Goal: Transaction & Acquisition: Purchase product/service

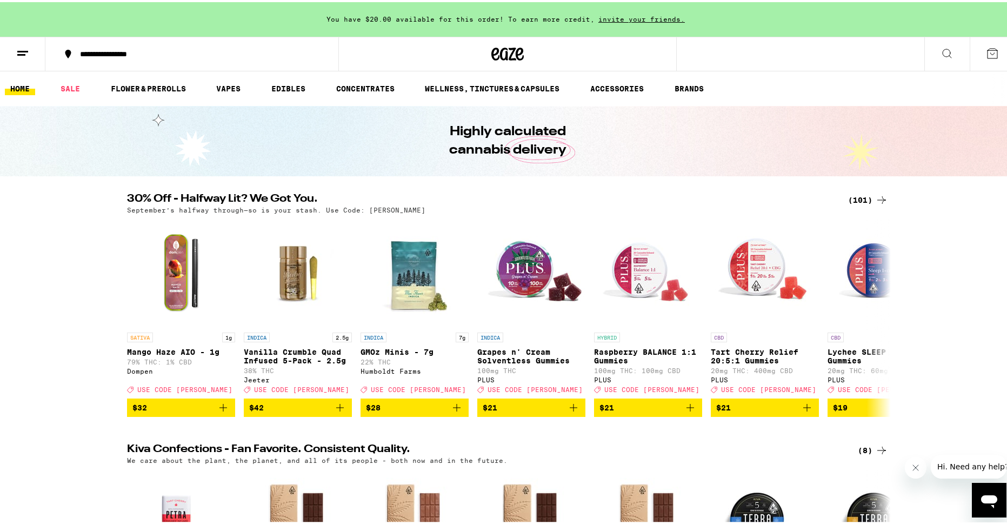
click at [862, 196] on div "(101)" at bounding box center [868, 197] width 40 height 13
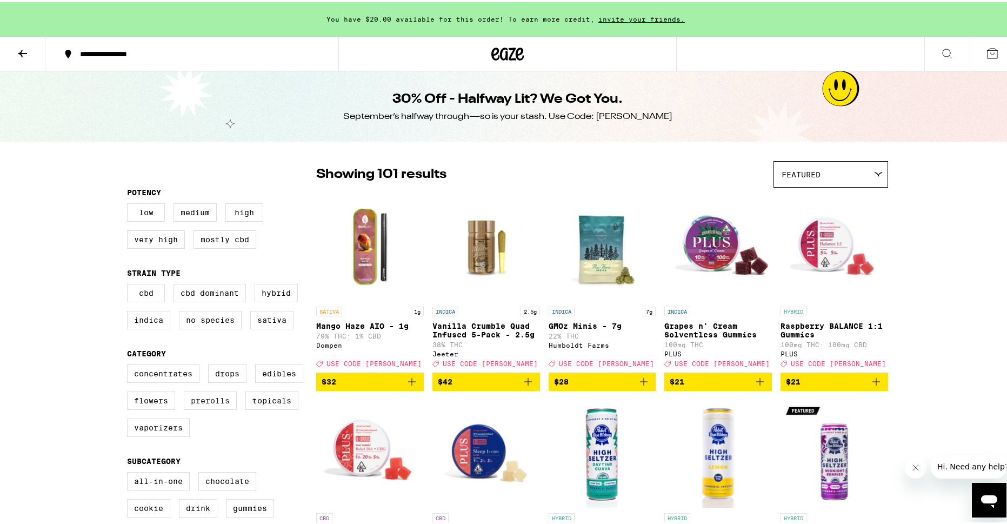
click at [224, 404] on label "Prerolls" at bounding box center [210, 398] width 53 height 18
click at [130, 364] on input "Prerolls" at bounding box center [129, 364] width 1 height 1
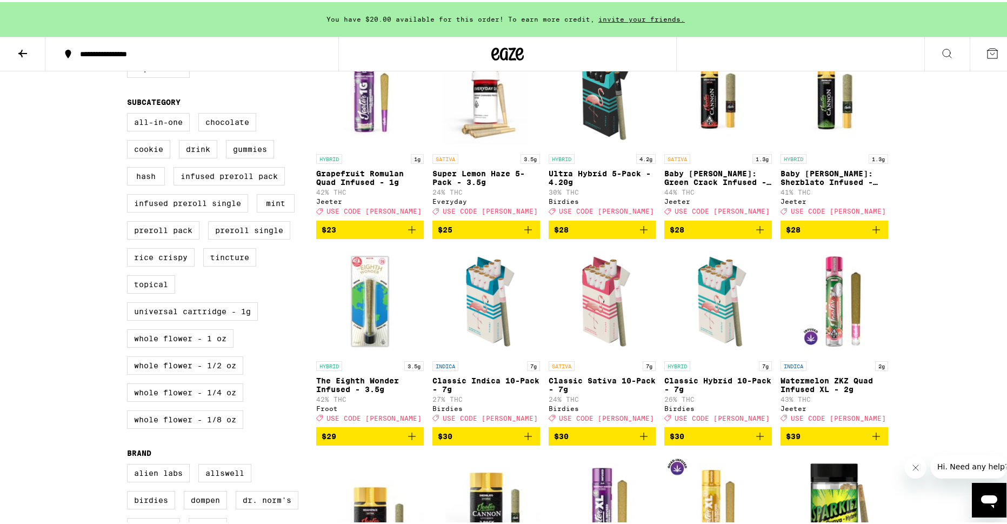
scroll to position [270, 0]
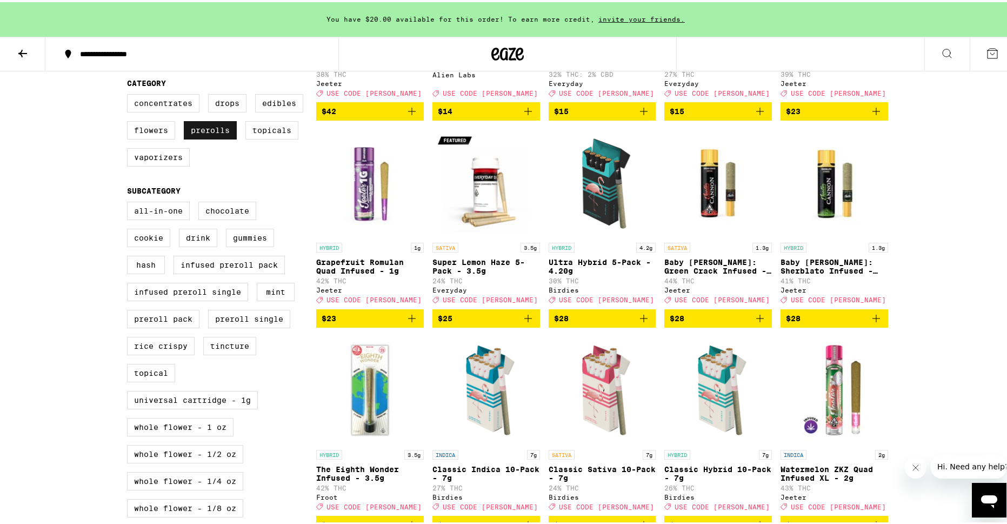
click at [191, 137] on label "Prerolls" at bounding box center [210, 128] width 53 height 18
click at [130, 94] on input "Prerolls" at bounding box center [129, 94] width 1 height 1
checkbox input "false"
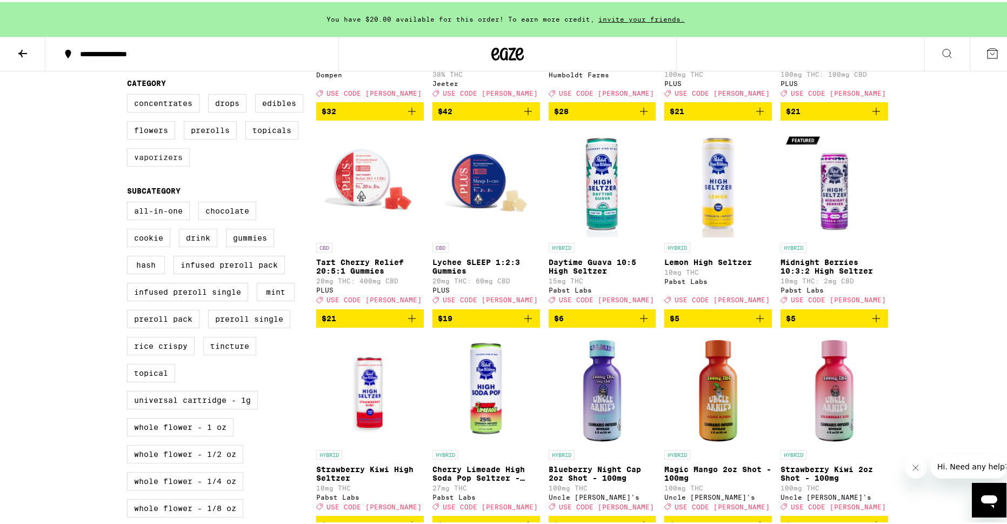
click at [169, 160] on label "Vaporizers" at bounding box center [158, 155] width 63 height 18
click at [130, 94] on input "Vaporizers" at bounding box center [129, 94] width 1 height 1
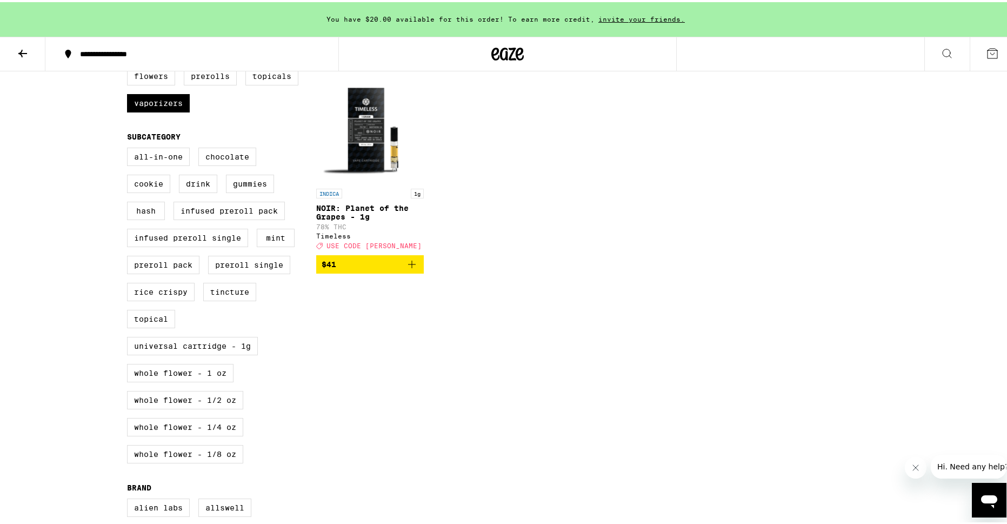
scroll to position [162, 0]
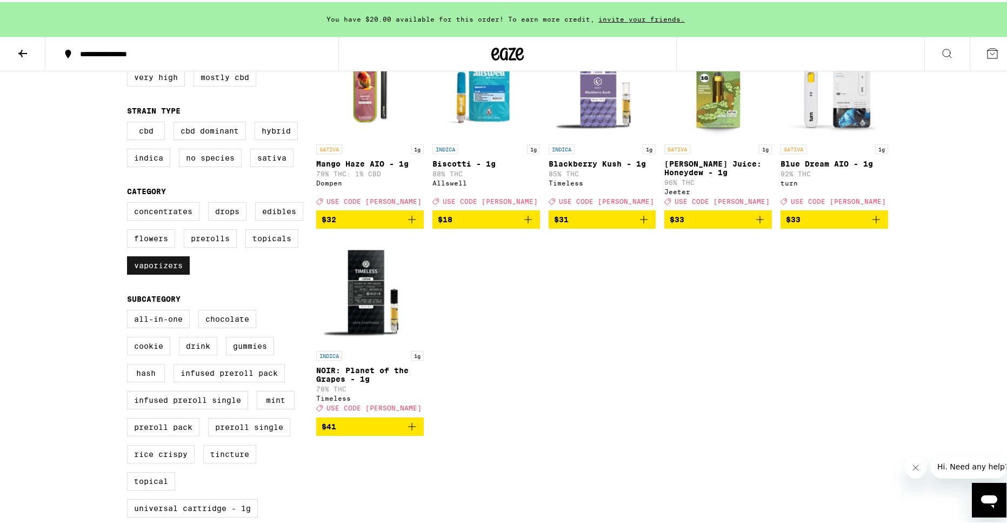
click at [170, 269] on label "Vaporizers" at bounding box center [158, 263] width 63 height 18
click at [130, 202] on input "Vaporizers" at bounding box center [129, 202] width 1 height 1
checkbox input "false"
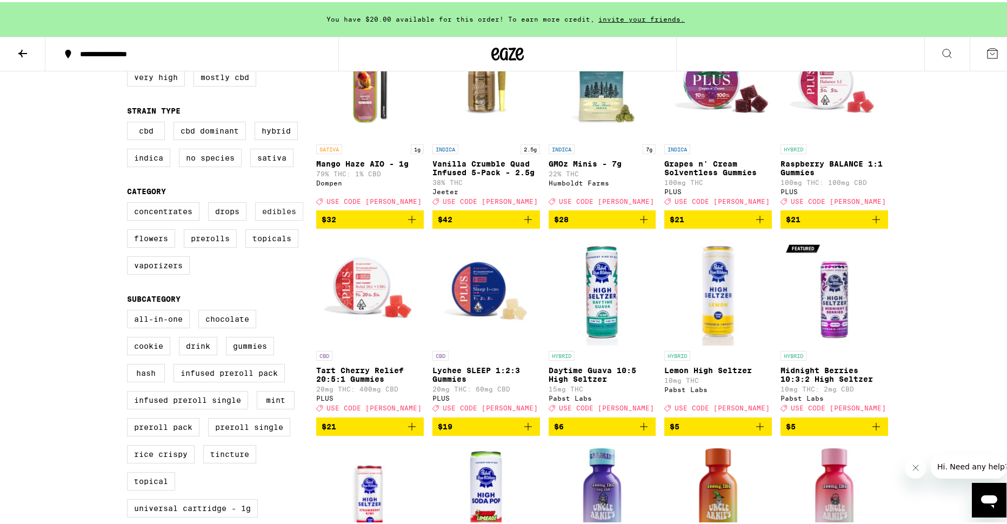
click at [269, 214] on label "Edibles" at bounding box center [279, 209] width 48 height 18
click at [130, 202] on input "Edibles" at bounding box center [129, 202] width 1 height 1
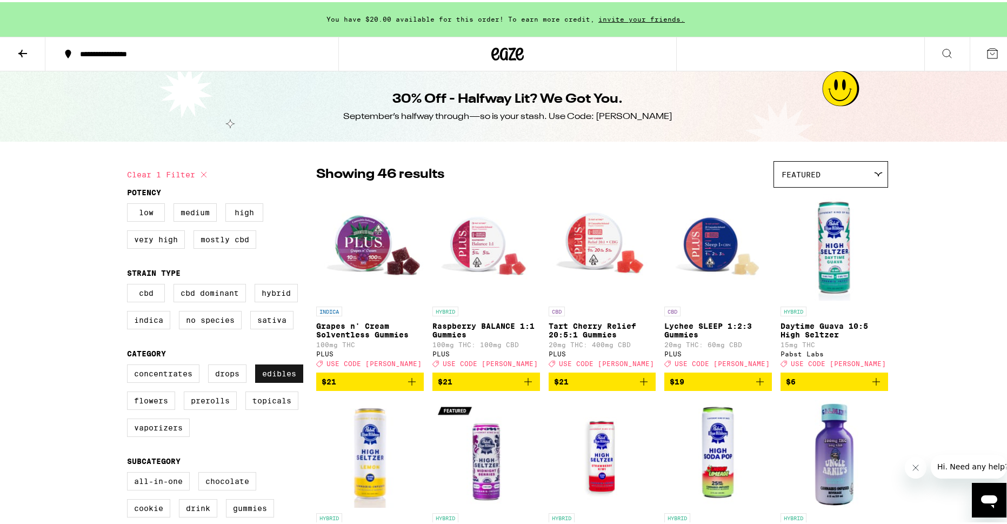
click at [282, 379] on label "Edibles" at bounding box center [279, 371] width 48 height 18
click at [130, 364] on input "Edibles" at bounding box center [129, 364] width 1 height 1
checkbox input "false"
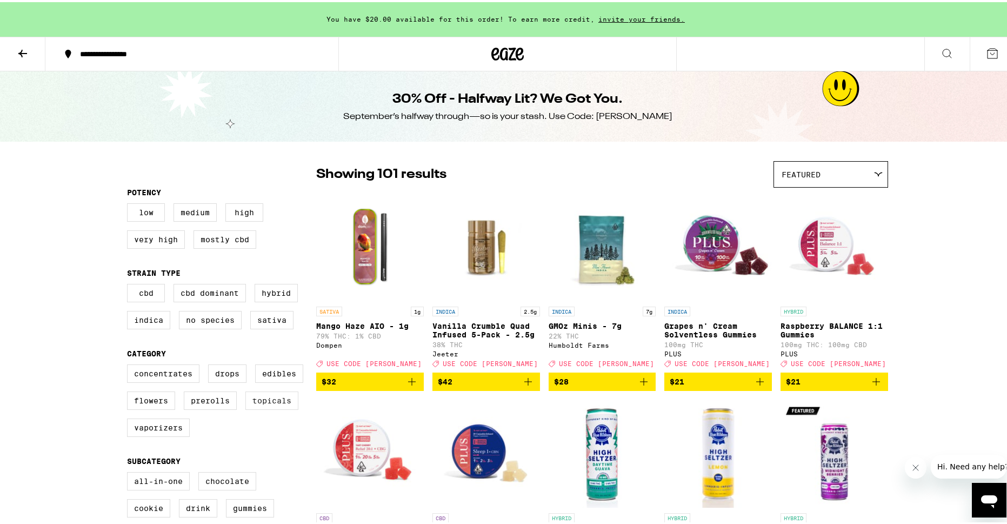
click at [268, 408] on label "Topicals" at bounding box center [271, 398] width 53 height 18
click at [130, 364] on input "Topicals" at bounding box center [129, 364] width 1 height 1
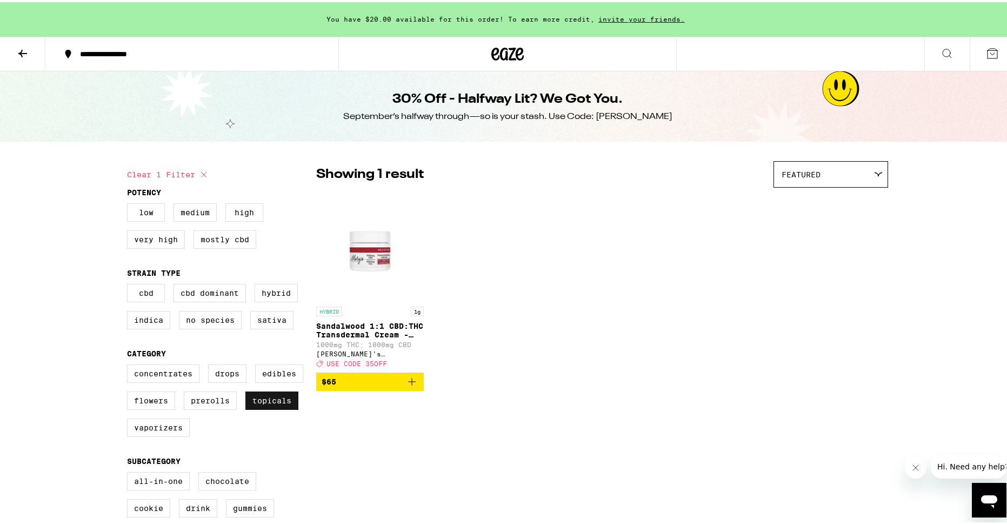
click at [268, 408] on label "Topicals" at bounding box center [271, 398] width 53 height 18
click at [130, 364] on input "Topicals" at bounding box center [129, 364] width 1 height 1
checkbox input "false"
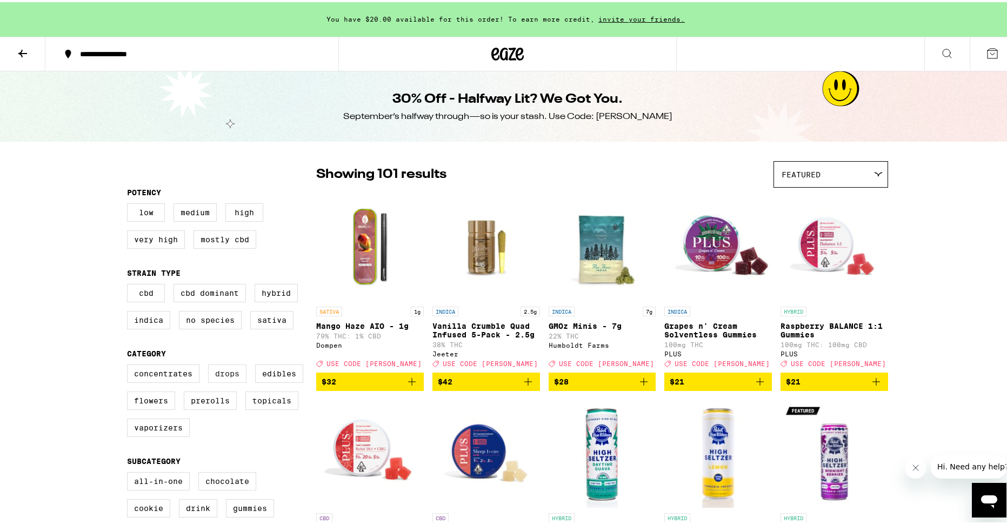
click at [220, 381] on label "Drops" at bounding box center [227, 371] width 38 height 18
click at [130, 364] on input "Drops" at bounding box center [129, 364] width 1 height 1
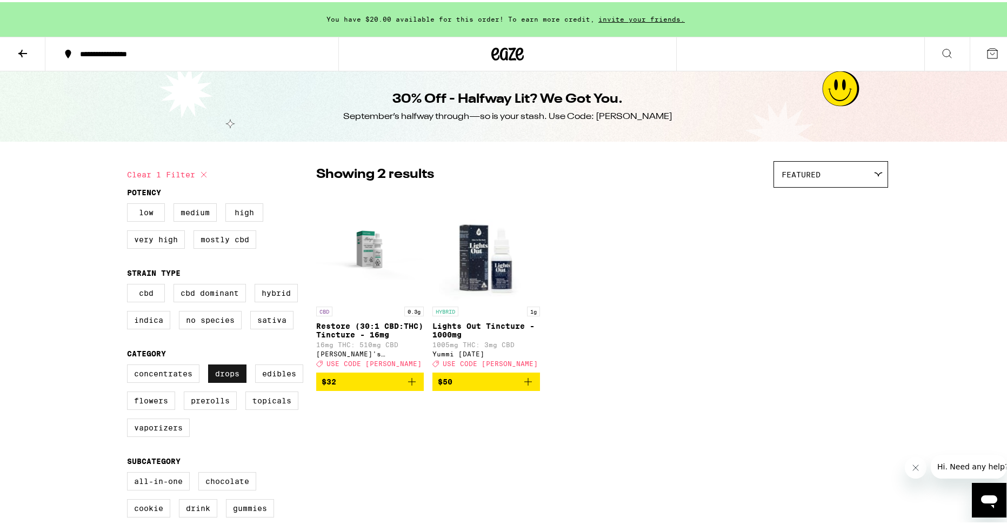
click at [220, 381] on label "Drops" at bounding box center [227, 371] width 38 height 18
click at [130, 364] on input "Drops" at bounding box center [129, 364] width 1 height 1
checkbox input "false"
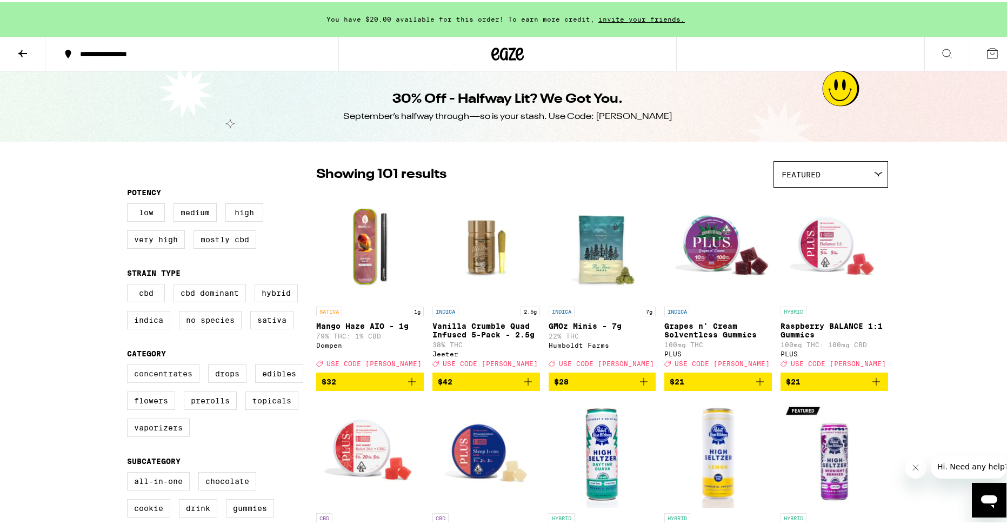
click at [169, 381] on label "Concentrates" at bounding box center [163, 371] width 72 height 18
click at [130, 364] on input "Concentrates" at bounding box center [129, 364] width 1 height 1
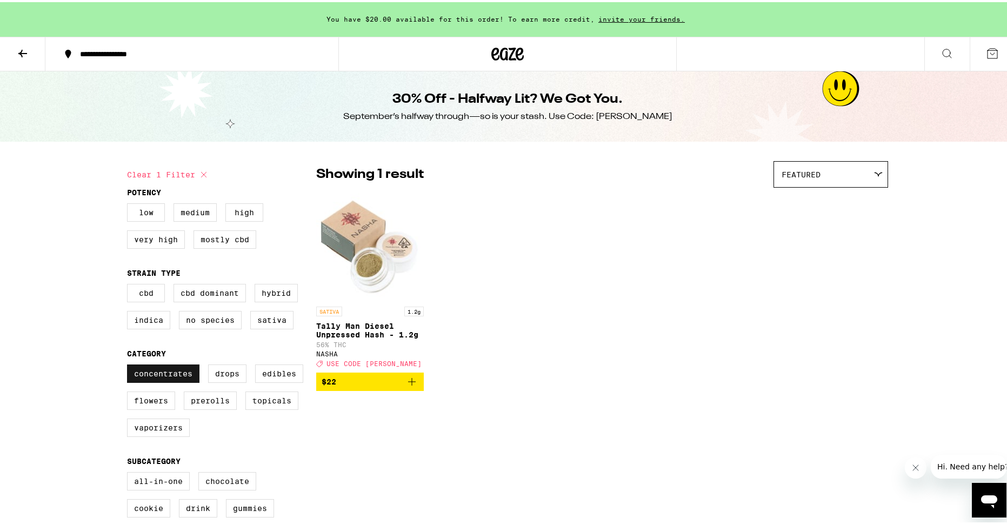
click at [169, 381] on label "Concentrates" at bounding box center [163, 371] width 72 height 18
click at [130, 364] on input "Concentrates" at bounding box center [129, 364] width 1 height 1
checkbox input "false"
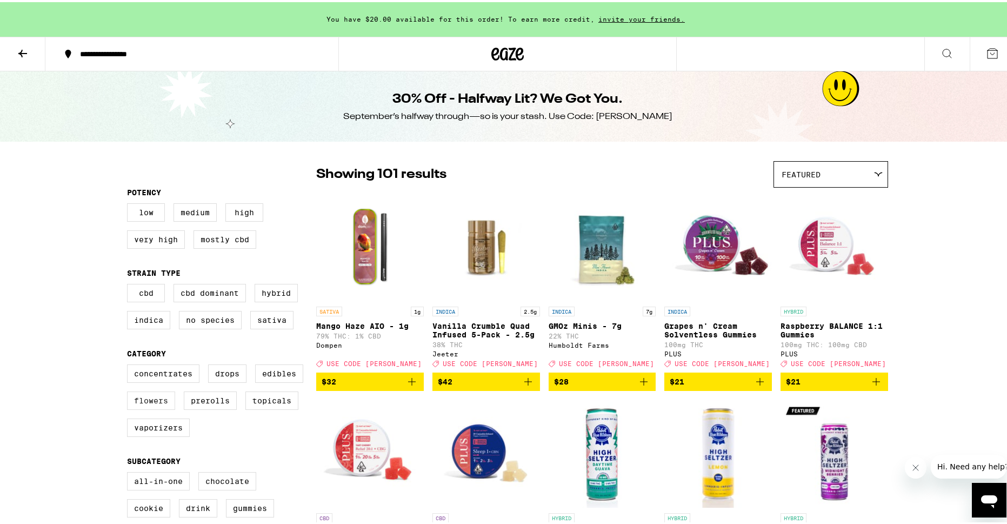
click at [160, 408] on label "Flowers" at bounding box center [151, 398] width 48 height 18
click at [130, 364] on input "Flowers" at bounding box center [129, 364] width 1 height 1
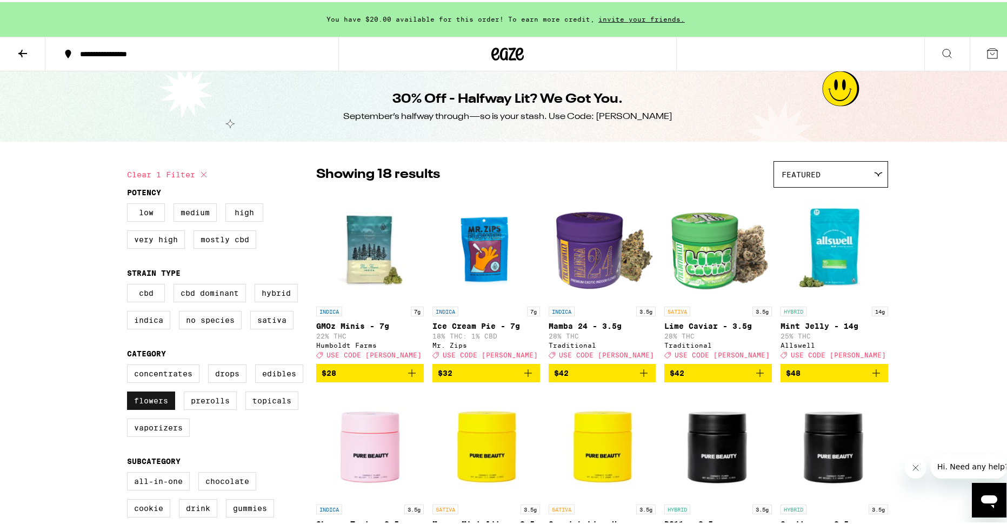
click at [160, 408] on label "Flowers" at bounding box center [151, 398] width 48 height 18
click at [130, 364] on input "Flowers" at bounding box center [129, 364] width 1 height 1
checkbox input "false"
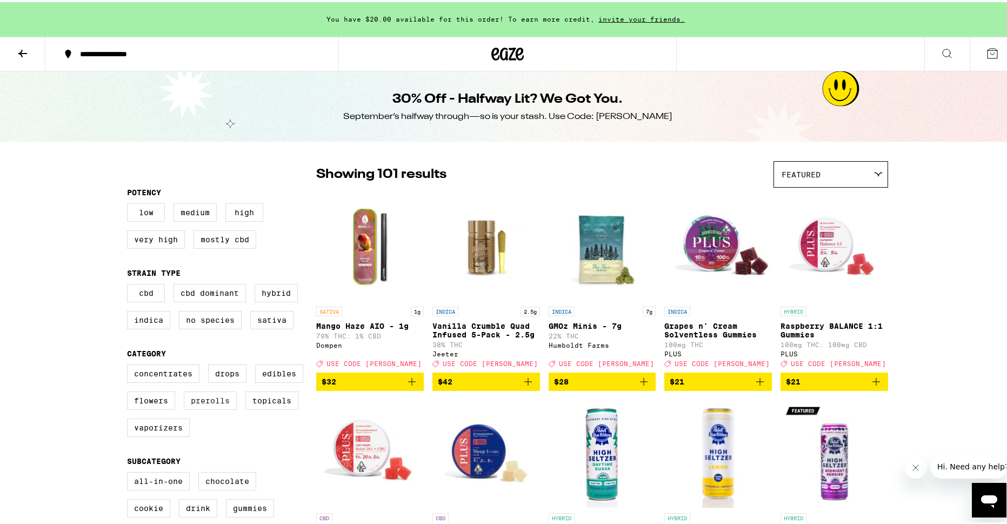
click at [212, 408] on label "Prerolls" at bounding box center [210, 398] width 53 height 18
click at [130, 364] on input "Prerolls" at bounding box center [129, 364] width 1 height 1
checkbox input "true"
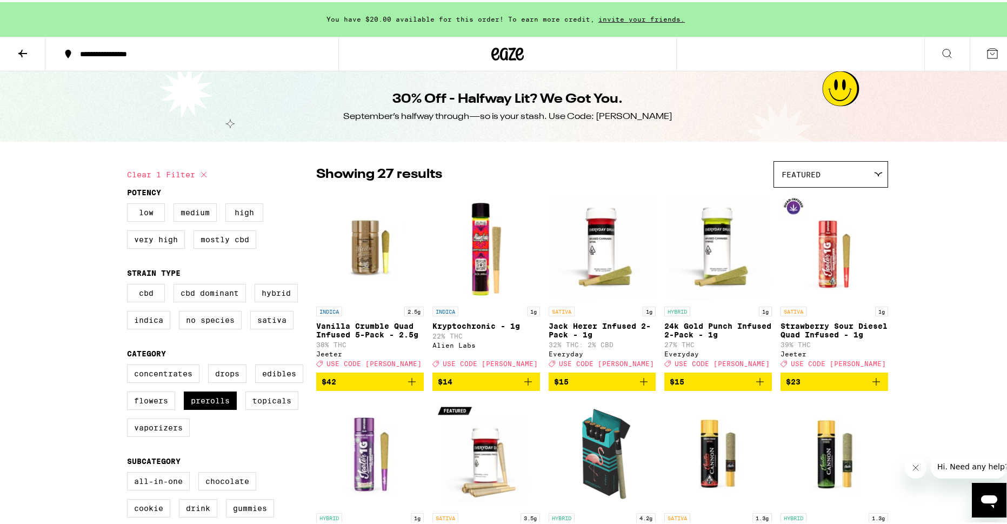
click at [24, 53] on icon at bounding box center [22, 51] width 13 height 13
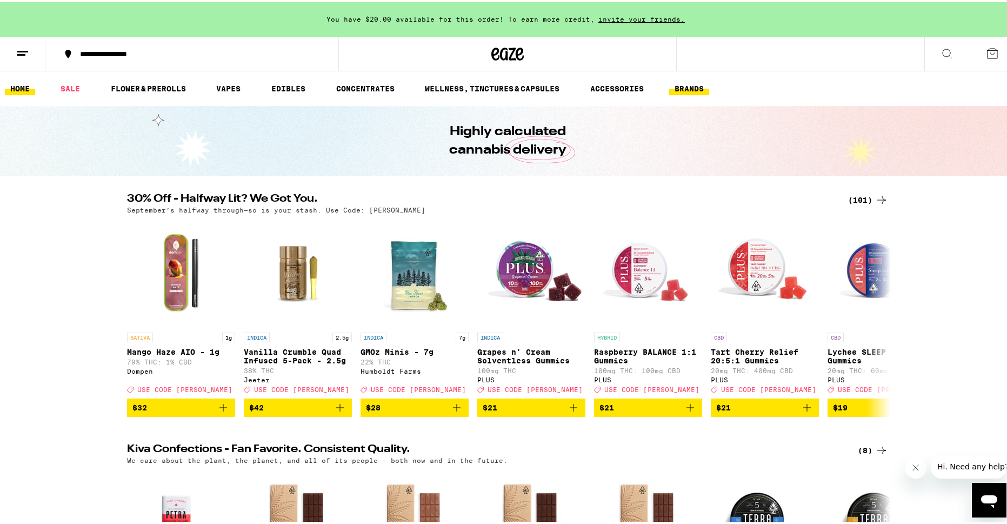
click at [693, 87] on link "BRANDS" at bounding box center [689, 86] width 40 height 13
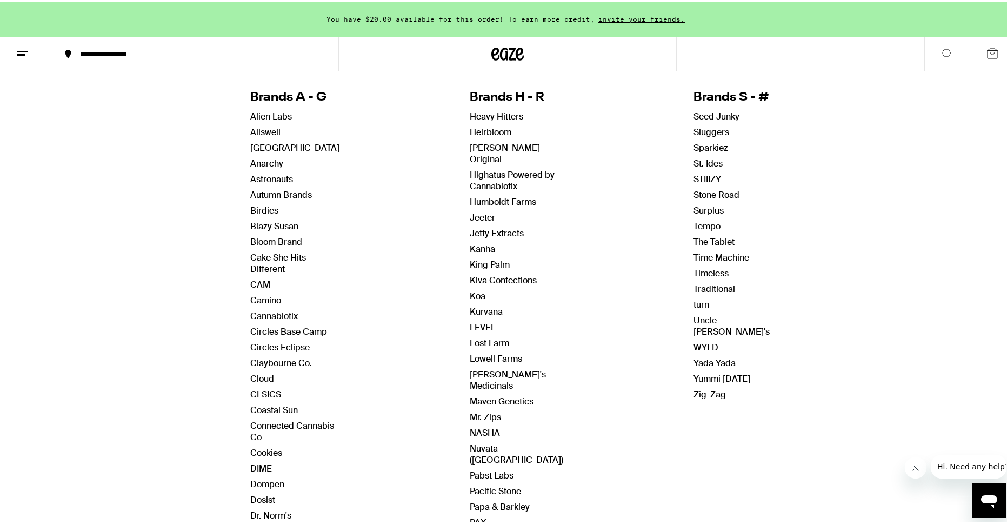
scroll to position [54, 0]
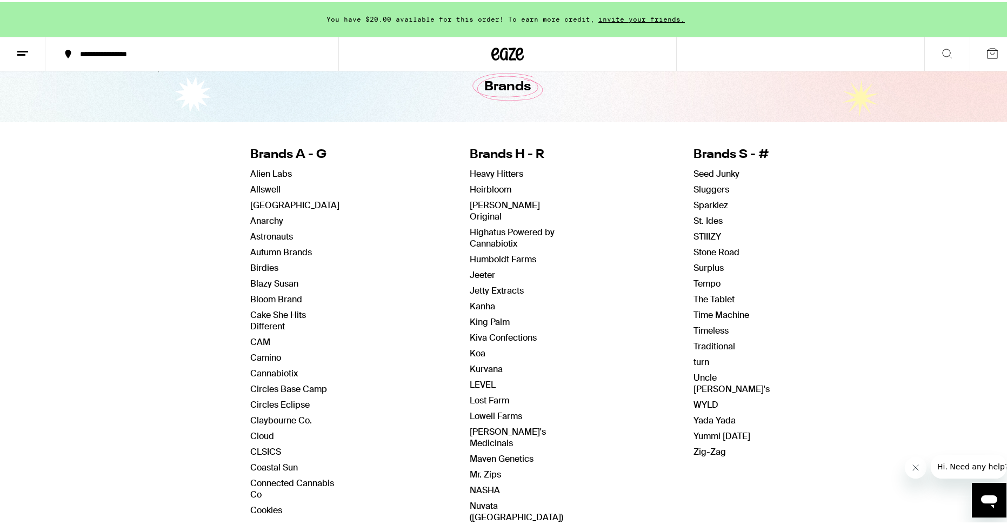
click at [937, 57] on button at bounding box center [947, 52] width 45 height 34
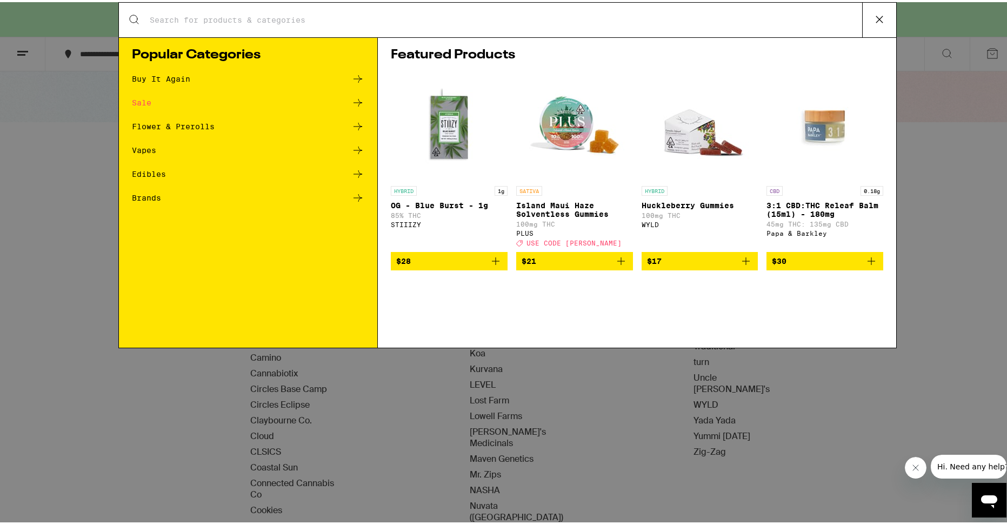
scroll to position [0, 0]
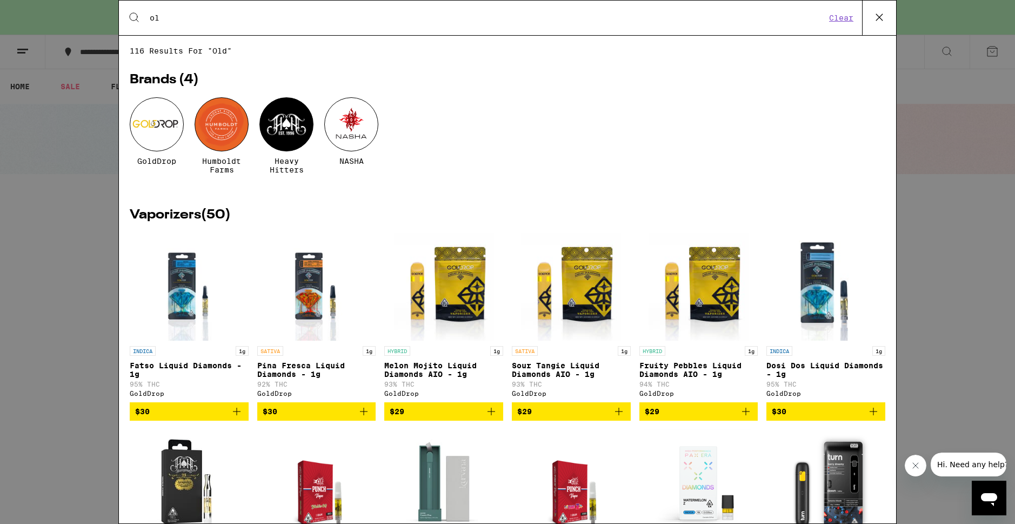
type input "o"
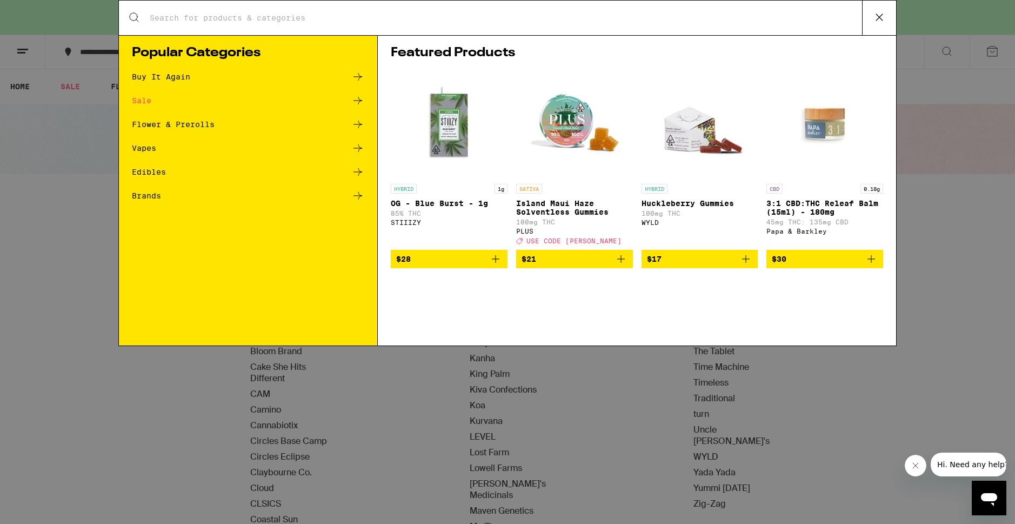
click at [46, 407] on div "Search for Products Popular Categories Buy It Again Sale Flower & Prerolls Vape…" at bounding box center [507, 262] width 1015 height 524
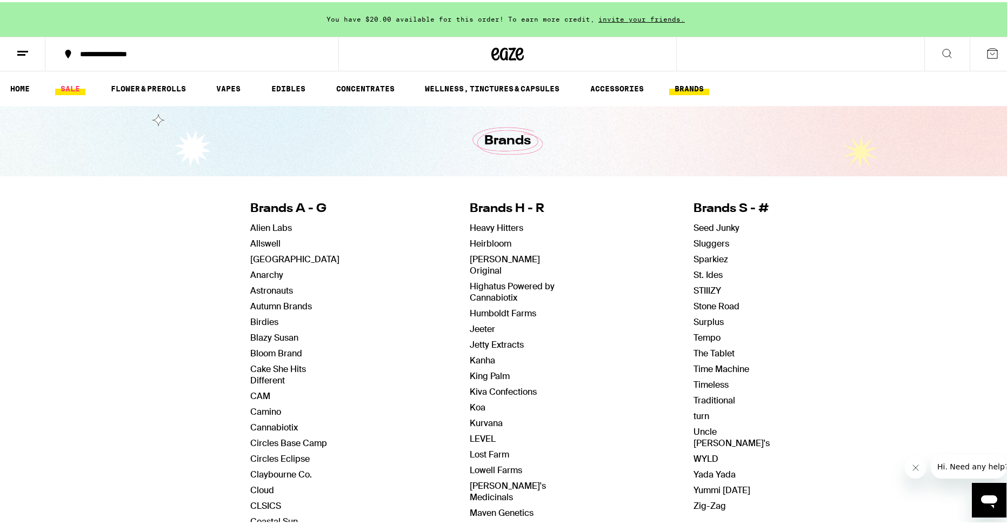
click at [74, 85] on link "SALE" at bounding box center [70, 86] width 30 height 13
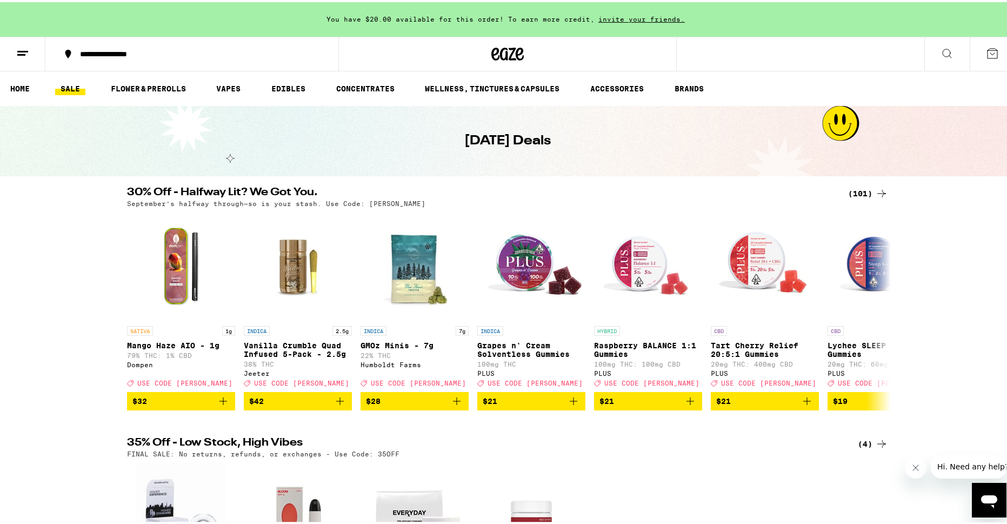
click at [878, 191] on icon at bounding box center [882, 192] width 9 height 8
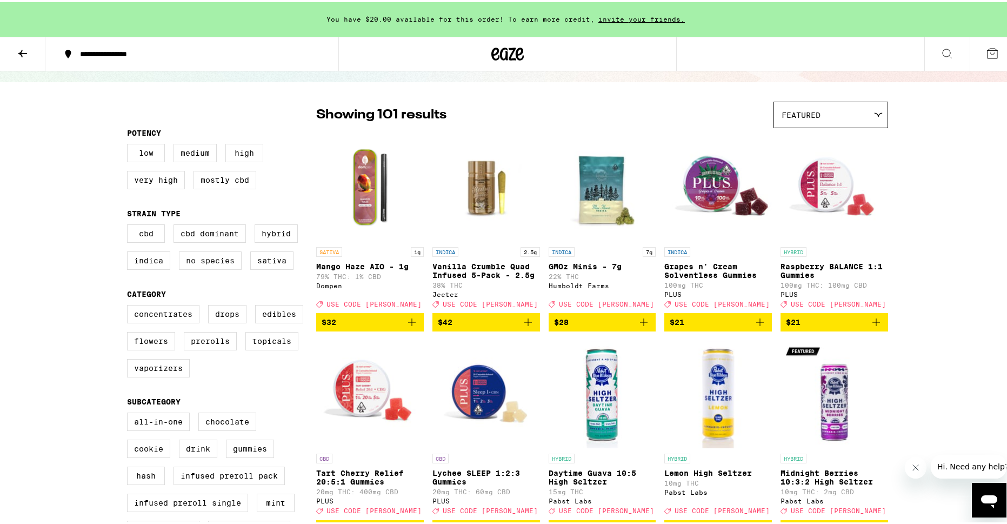
scroll to position [54, 0]
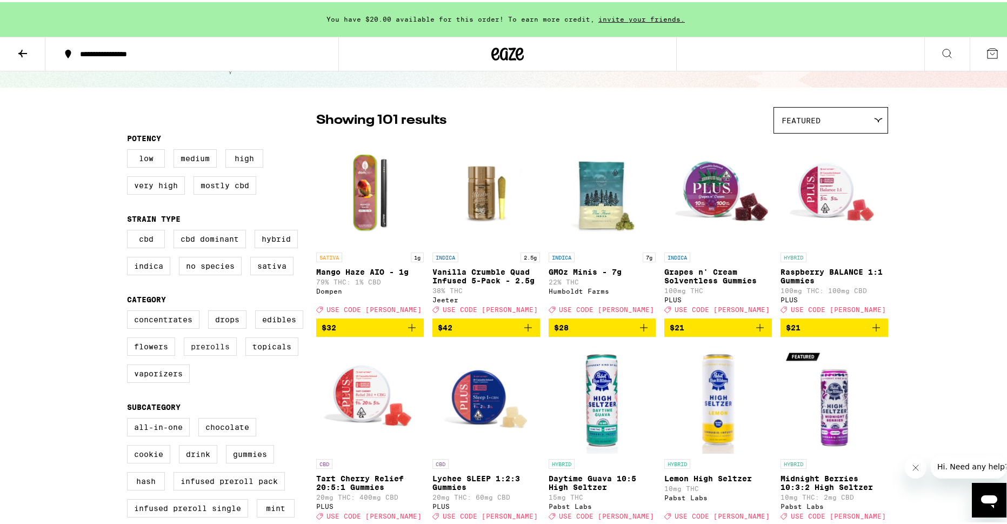
click at [202, 348] on label "Prerolls" at bounding box center [210, 344] width 53 height 18
click at [130, 310] on input "Prerolls" at bounding box center [129, 310] width 1 height 1
checkbox input "true"
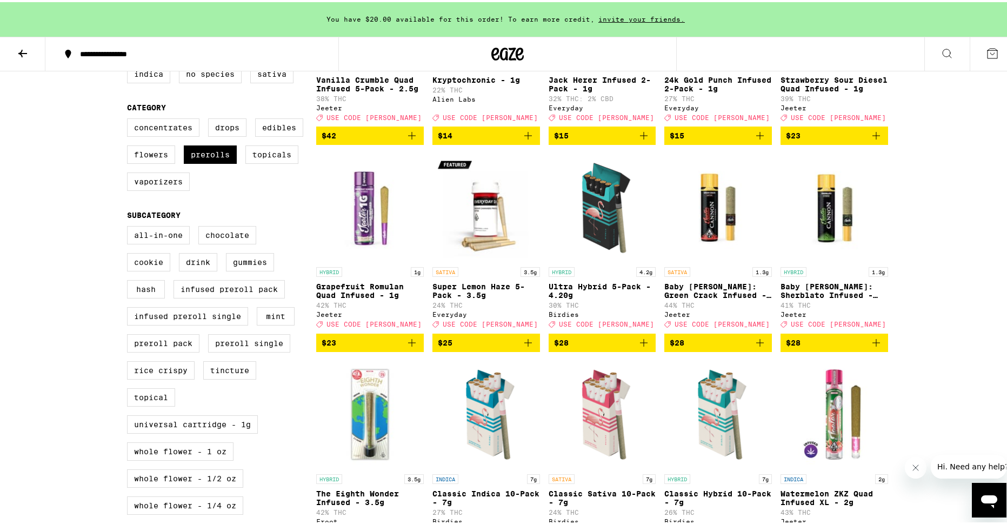
scroll to position [270, 0]
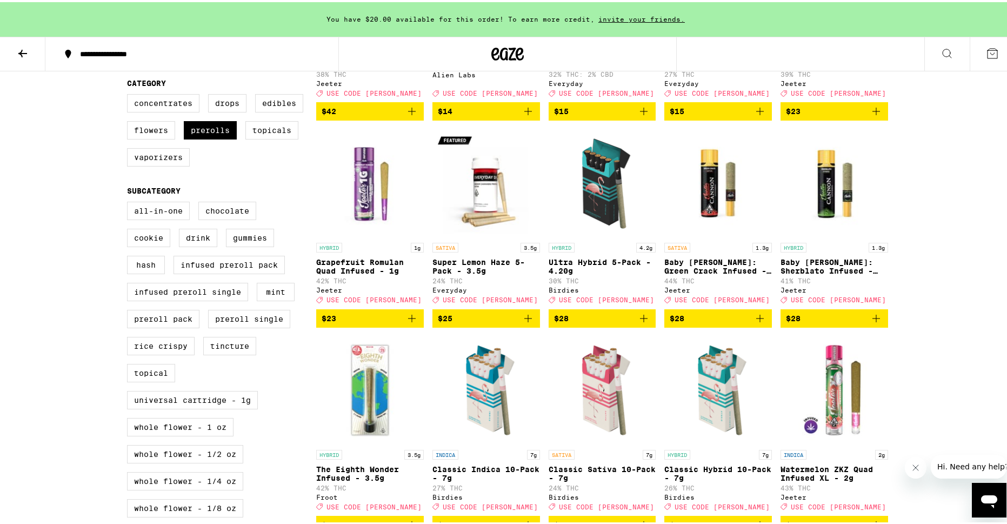
click at [642, 323] on icon "Add to bag" at bounding box center [644, 316] width 13 height 13
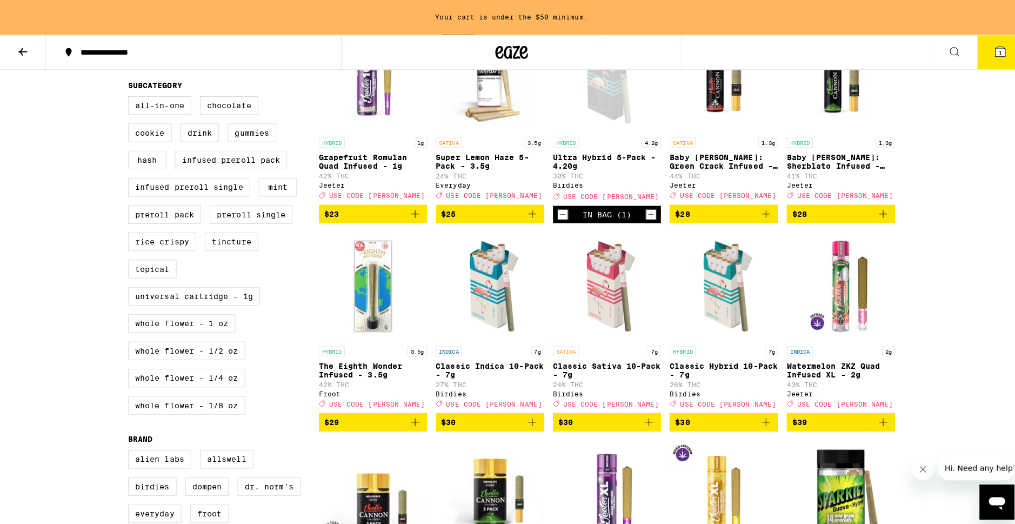
scroll to position [379, 0]
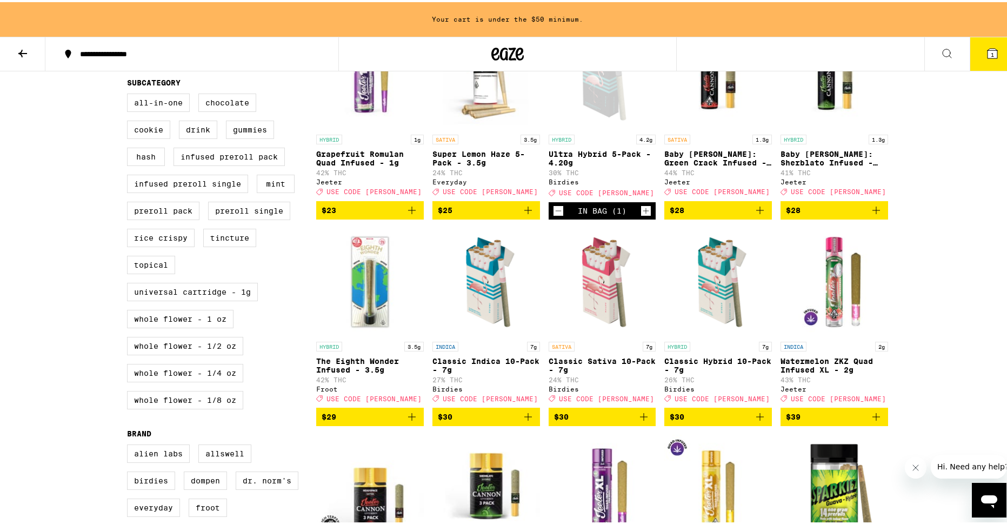
click at [522, 421] on icon "Add to bag" at bounding box center [528, 414] width 13 height 13
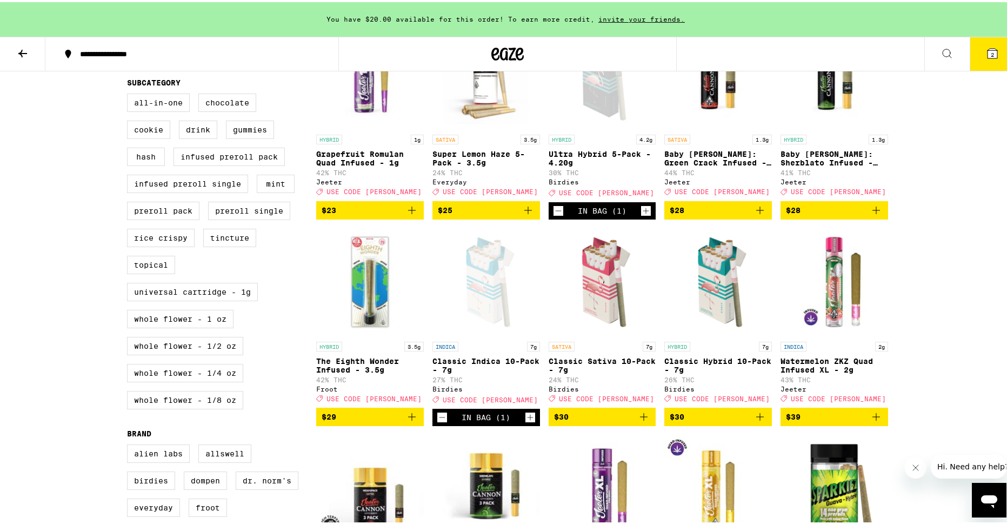
click at [758, 421] on icon "Add to bag" at bounding box center [760, 414] width 13 height 13
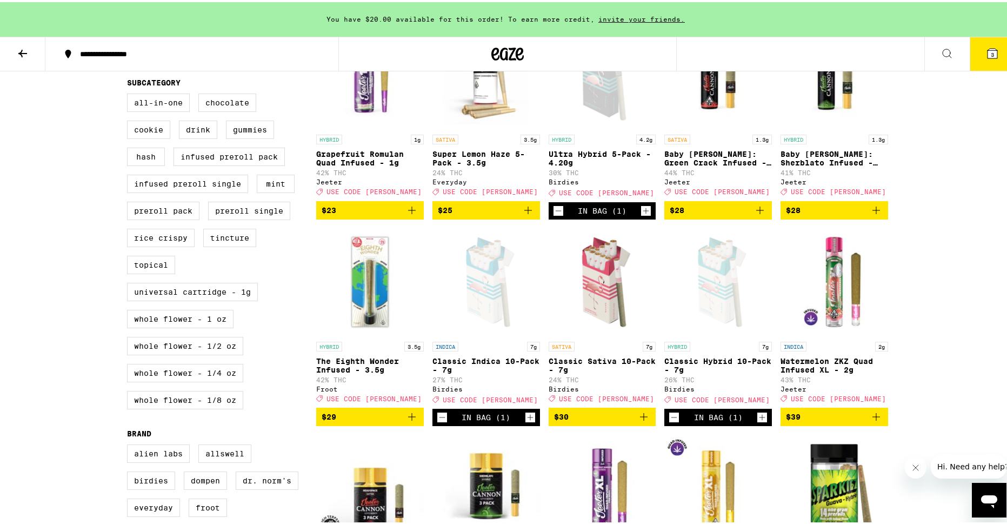
click at [977, 49] on button "3" at bounding box center [992, 52] width 45 height 34
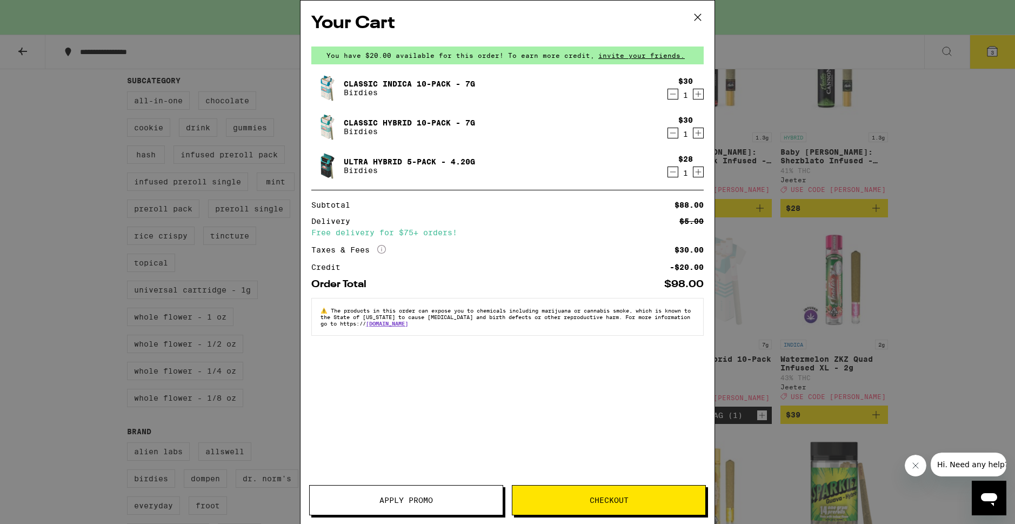
click at [420, 492] on button "Apply Promo" at bounding box center [406, 500] width 194 height 30
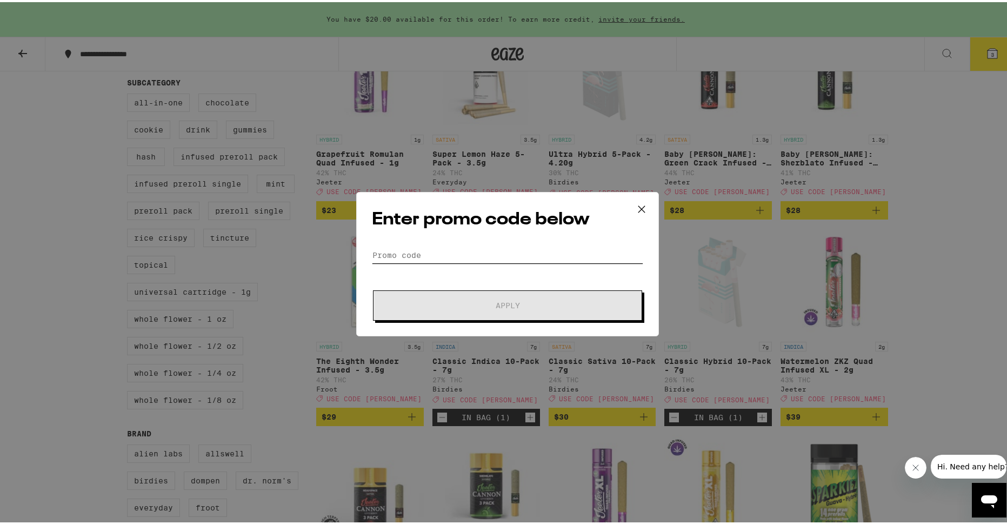
click at [452, 248] on input "Promo Code" at bounding box center [507, 253] width 271 height 16
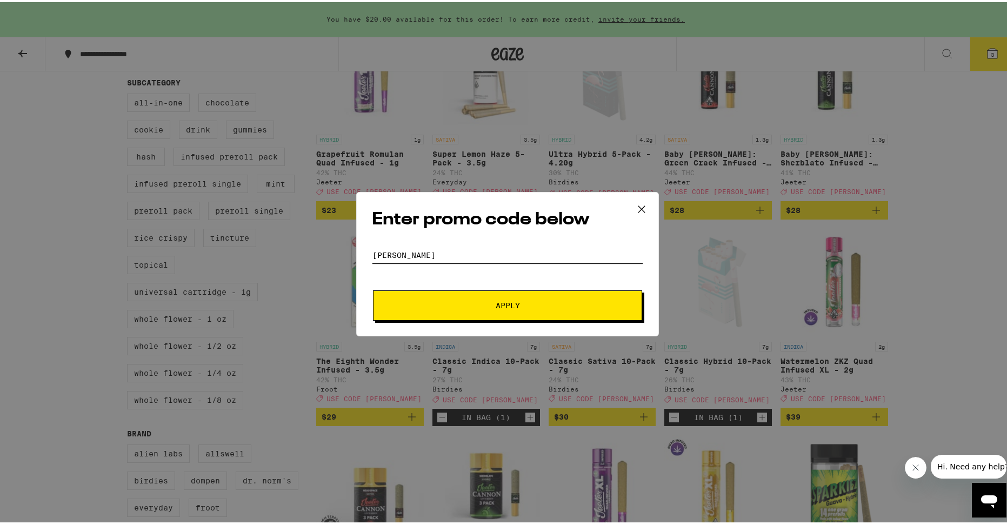
type input "[PERSON_NAME]"
click at [462, 324] on div "Enter promo code below Promo Code [PERSON_NAME] Apply" at bounding box center [507, 262] width 303 height 144
click at [463, 316] on button "Apply" at bounding box center [507, 303] width 269 height 30
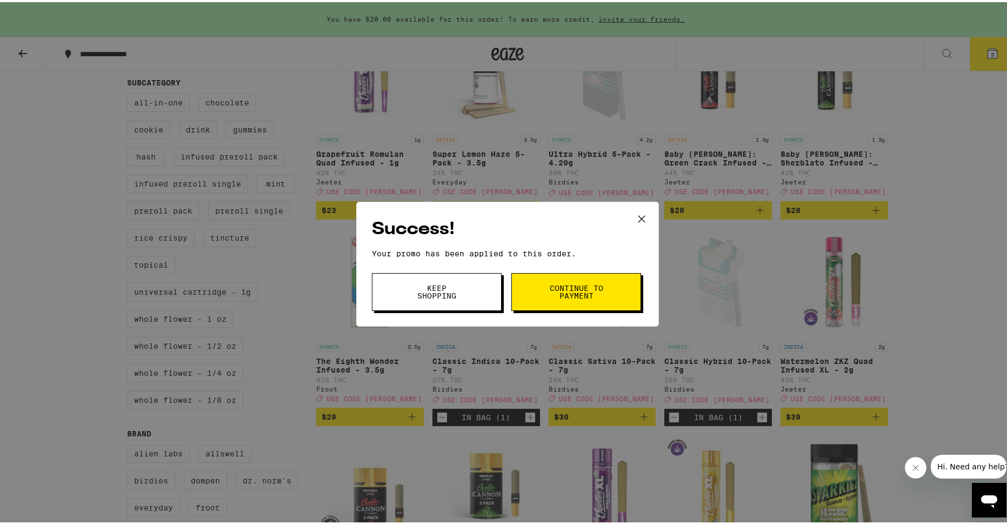
click at [456, 293] on span "Keep Shopping" at bounding box center [436, 289] width 55 height 15
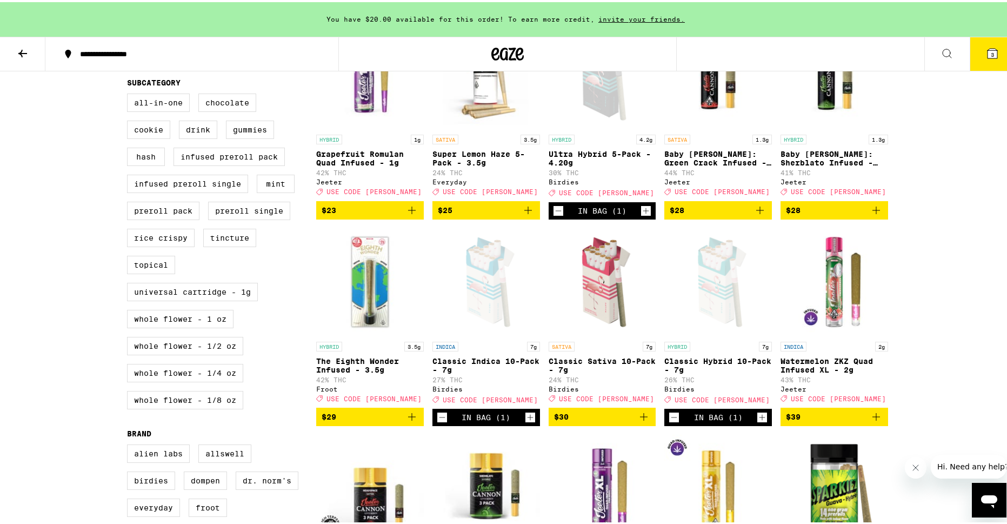
click at [987, 45] on icon at bounding box center [992, 51] width 13 height 13
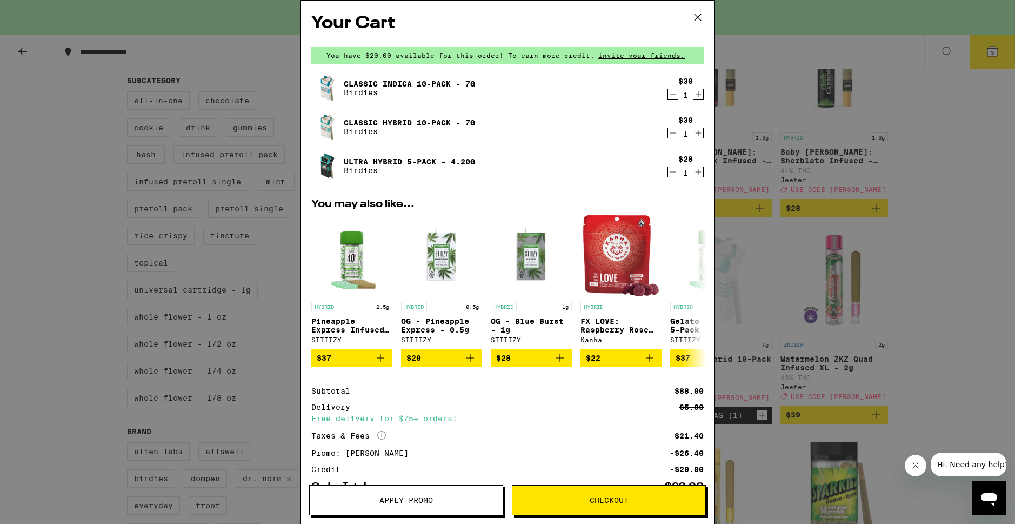
click at [701, 19] on icon at bounding box center [698, 17] width 16 height 16
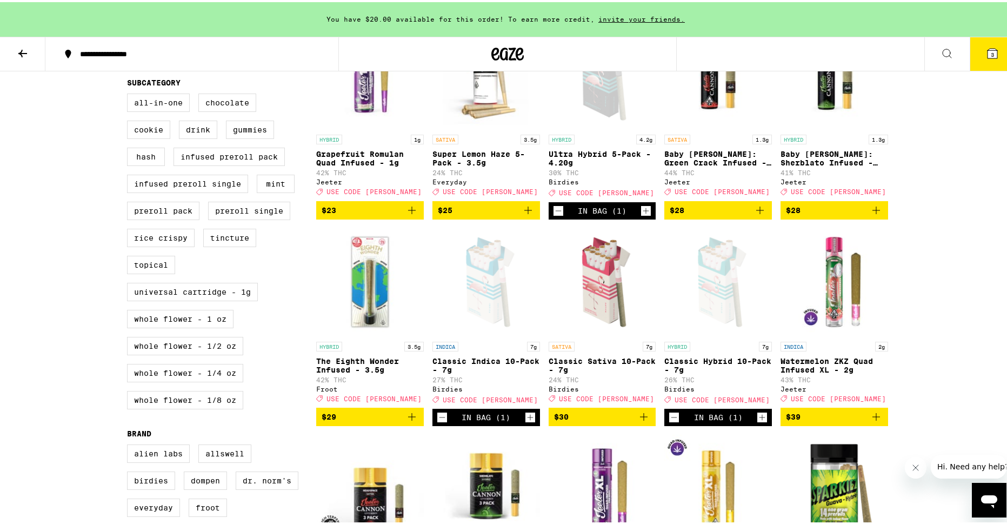
click at [31, 54] on button at bounding box center [22, 52] width 45 height 34
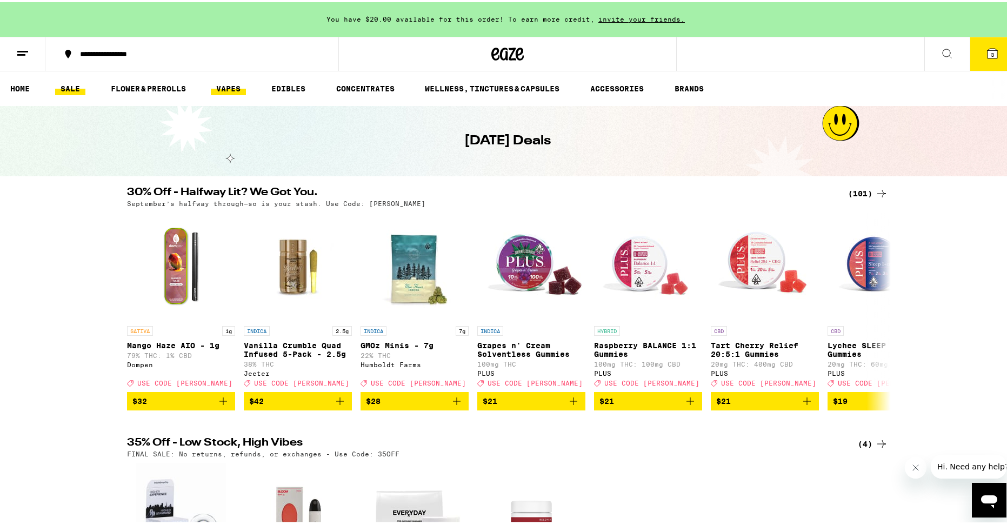
click at [224, 90] on link "VAPES" at bounding box center [228, 86] width 35 height 13
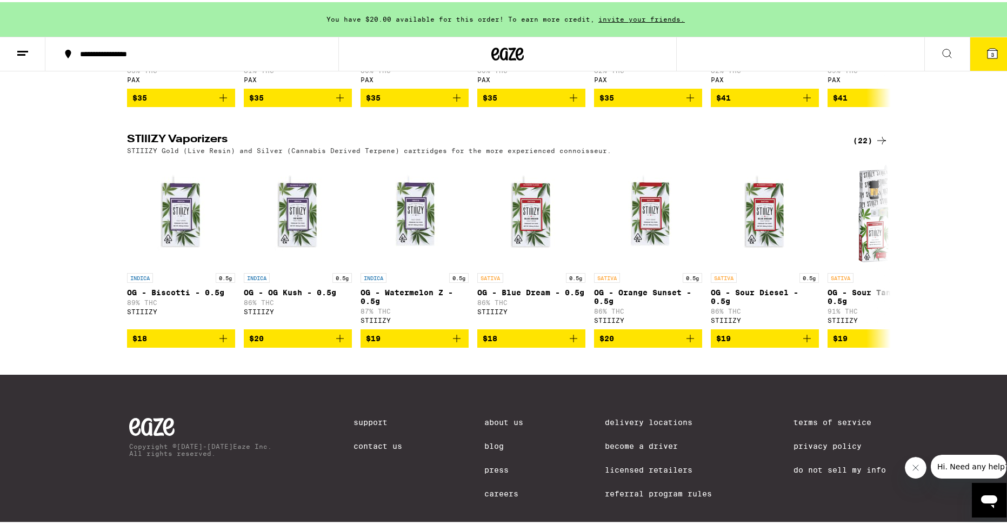
scroll to position [1079, 0]
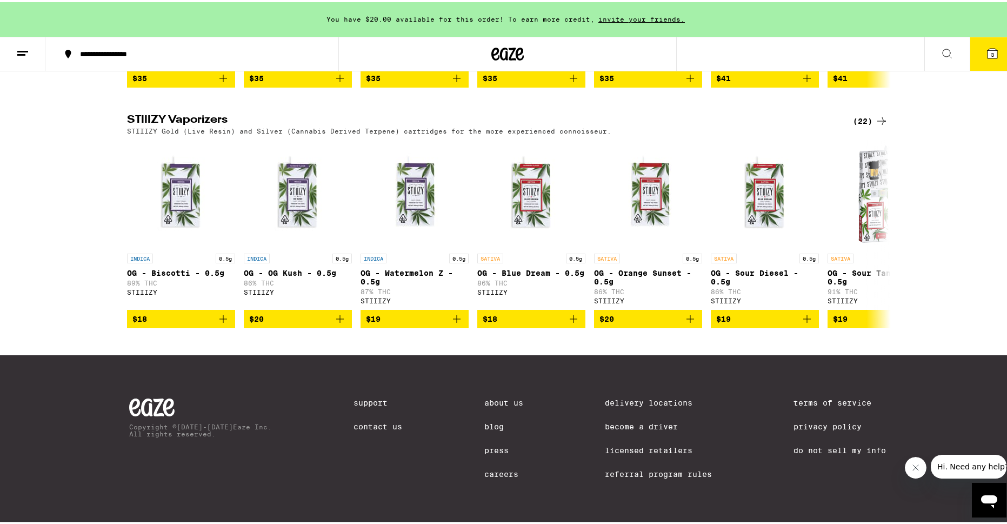
click at [865, 125] on div "STIIIZY Gold (Live Resin) and Silver (Cannabis Derived Terpene) cartridges for …" at bounding box center [507, 128] width 761 height 7
click at [867, 112] on div "(22)" at bounding box center [870, 118] width 35 height 13
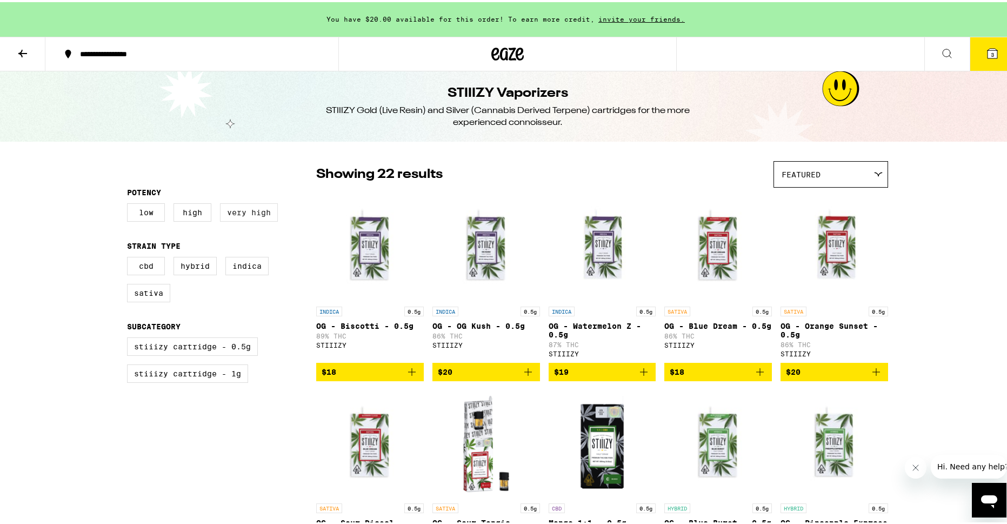
click at [243, 213] on label "Very High" at bounding box center [249, 210] width 58 height 18
click at [130, 203] on input "Very High" at bounding box center [129, 203] width 1 height 1
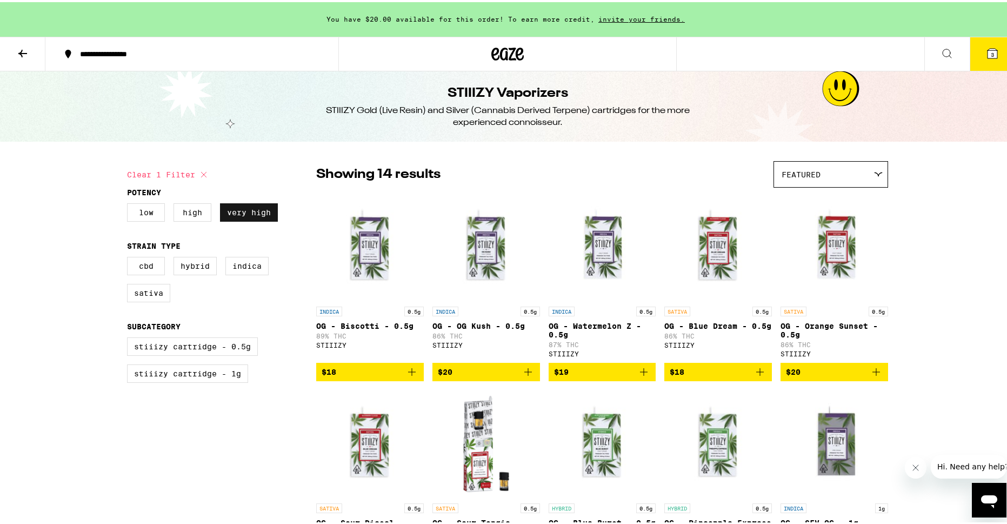
click at [239, 216] on label "Very High" at bounding box center [249, 210] width 58 height 18
click at [130, 203] on input "Very High" at bounding box center [129, 203] width 1 height 1
checkbox input "false"
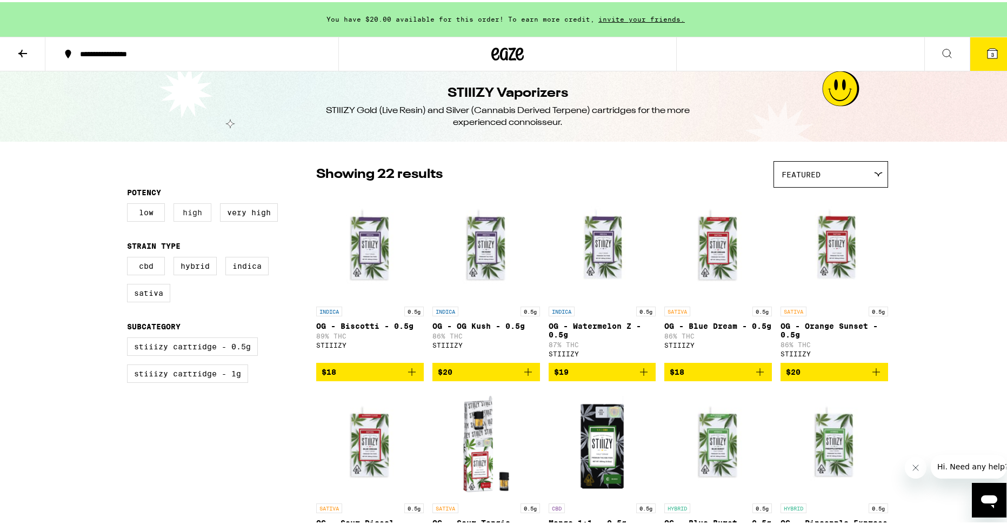
click at [194, 218] on label "High" at bounding box center [193, 210] width 38 height 18
click at [130, 203] on input "High" at bounding box center [129, 203] width 1 height 1
checkbox input "true"
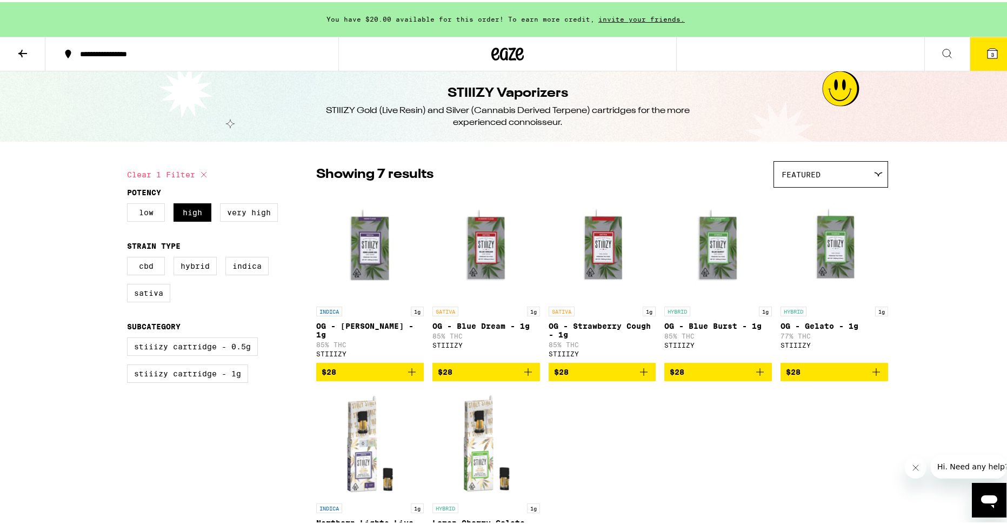
click at [756, 374] on icon "Add to bag" at bounding box center [760, 370] width 8 height 8
click at [998, 54] on button "4" at bounding box center [992, 52] width 45 height 34
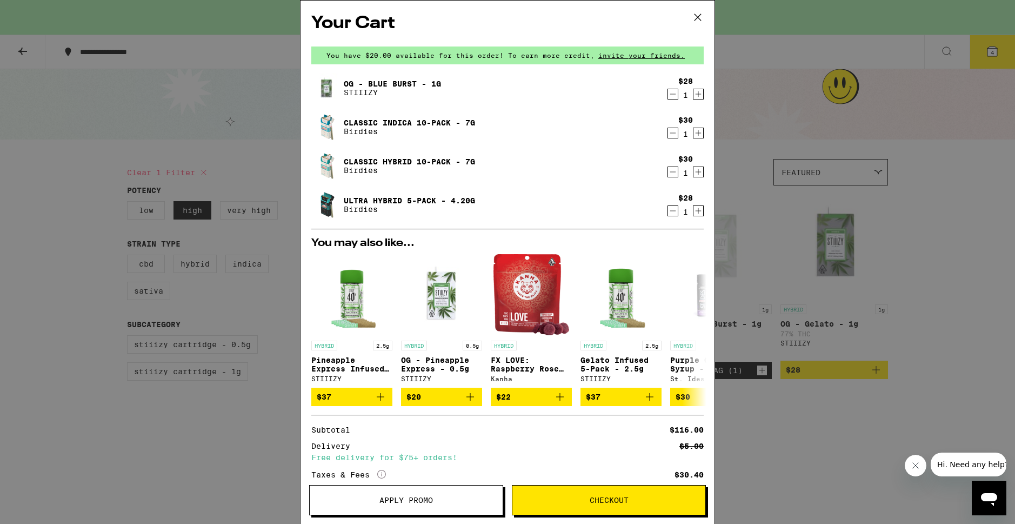
click at [668, 210] on icon "Decrement" at bounding box center [673, 210] width 10 height 13
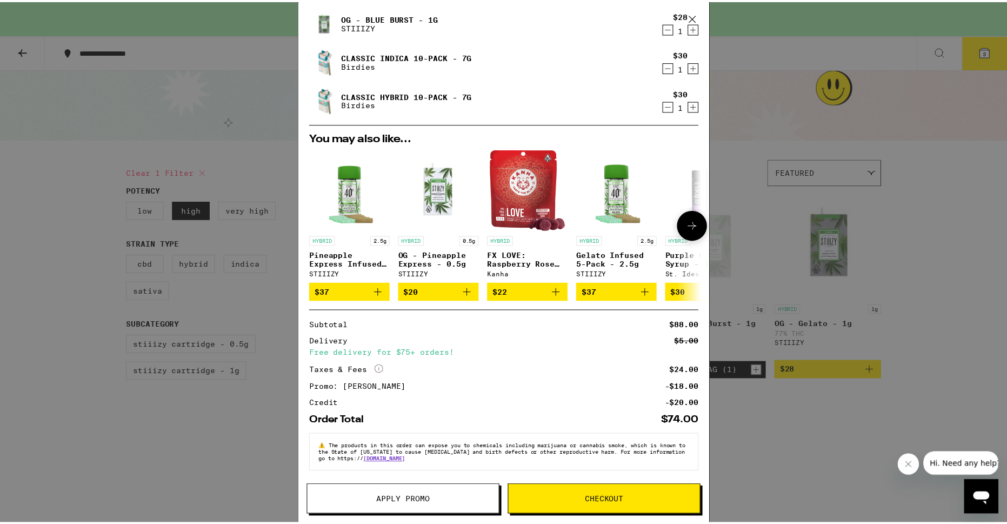
scroll to position [72, 0]
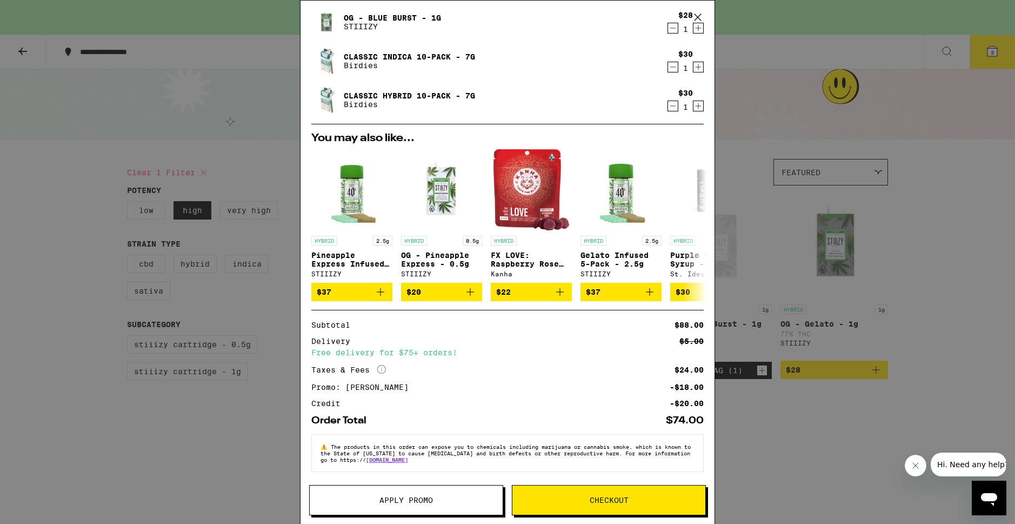
click at [620, 497] on span "Checkout" at bounding box center [609, 500] width 39 height 8
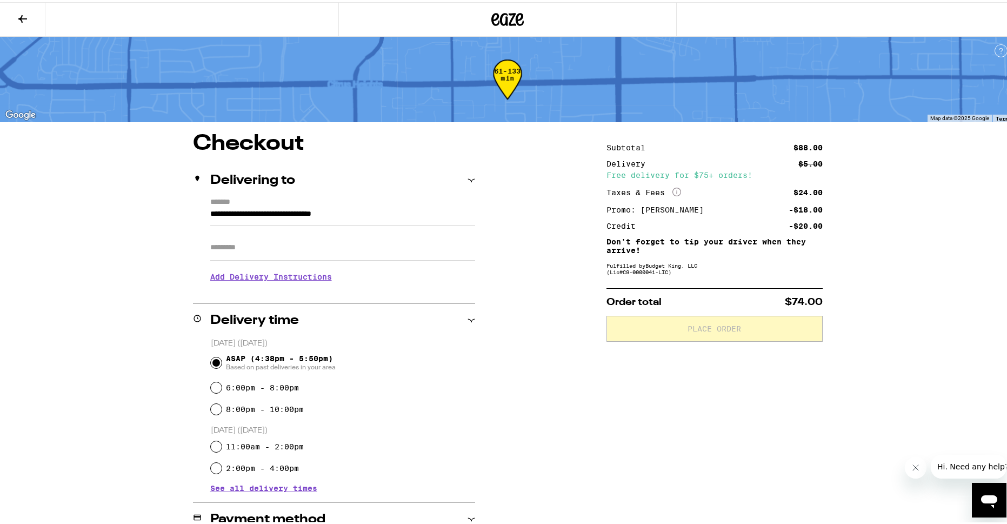
click at [268, 247] on input "Apt/Suite" at bounding box center [342, 246] width 265 height 26
type input "***"
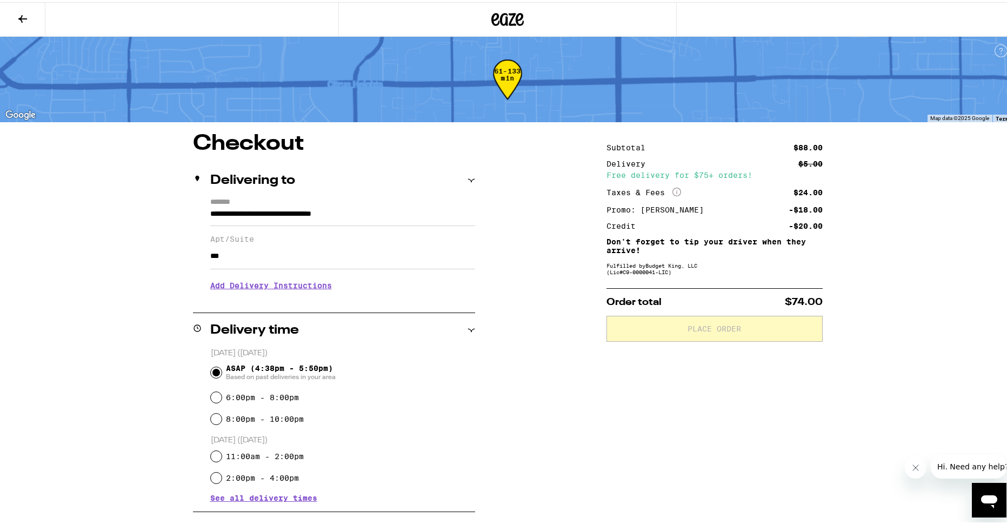
click at [257, 287] on h3 "Add Delivery Instructions" at bounding box center [342, 283] width 265 height 25
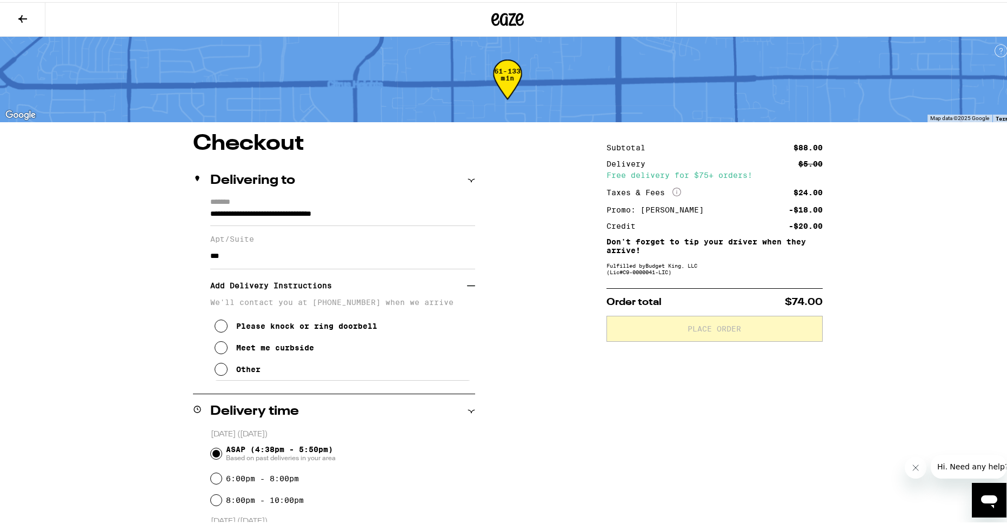
click at [220, 373] on icon at bounding box center [221, 367] width 13 height 13
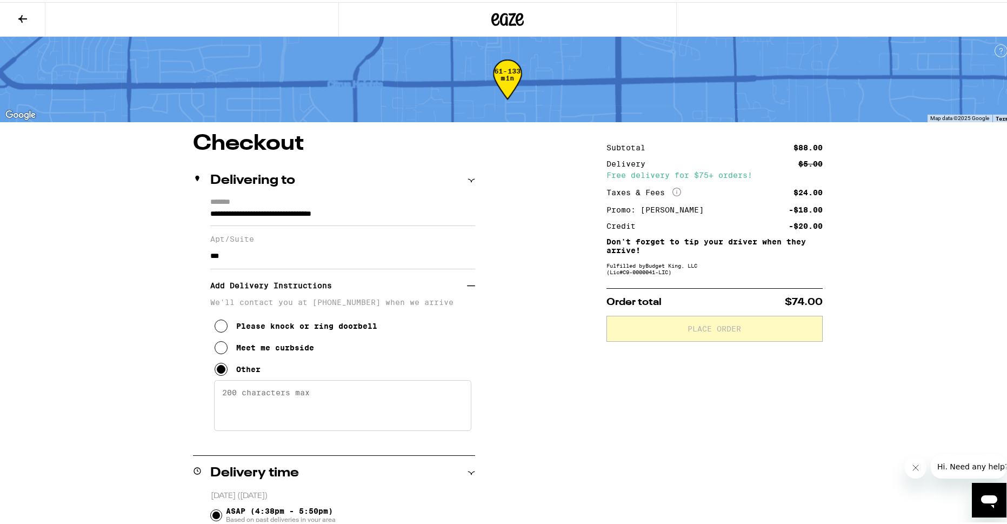
click at [261, 404] on textarea "Enter any other delivery instructions you want driver to know" at bounding box center [342, 403] width 257 height 51
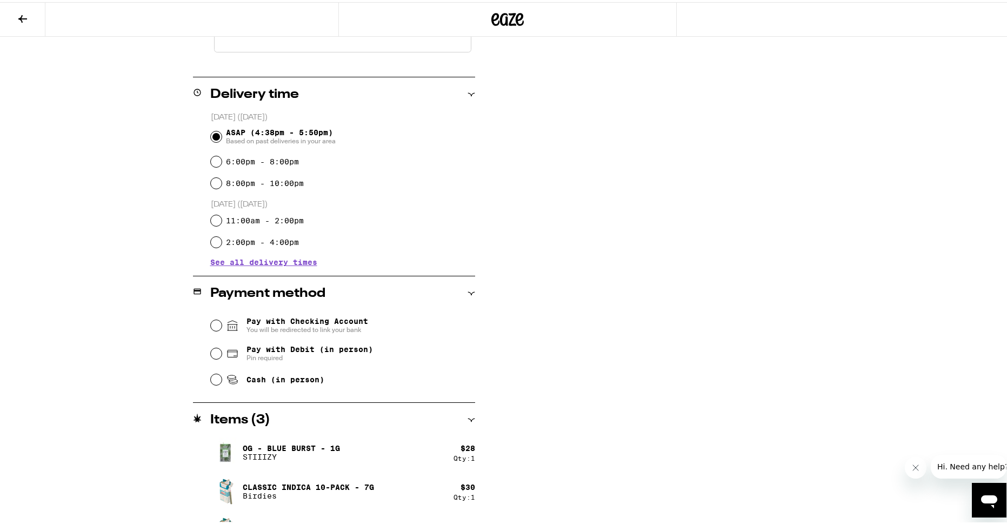
scroll to position [407, 0]
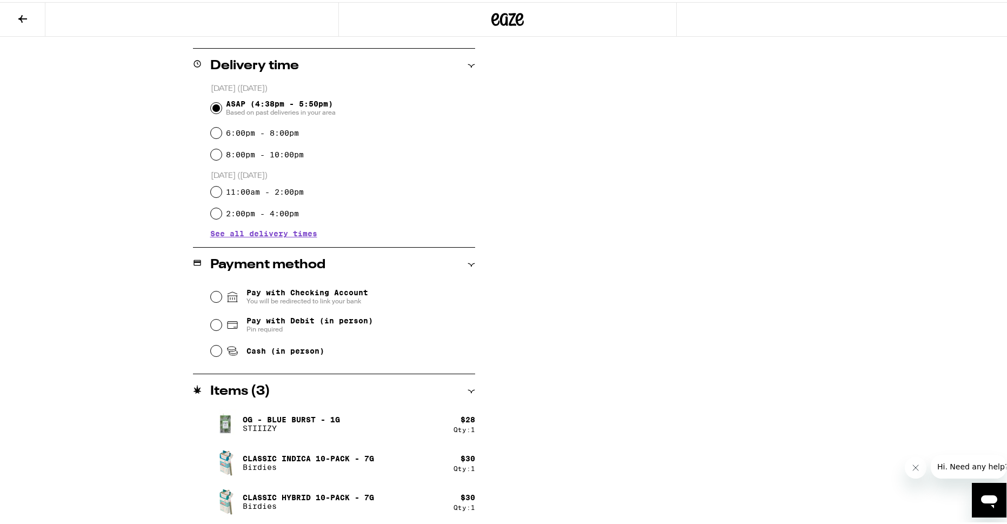
type textarea "Building 21, use gate at greenback"
click at [211, 322] on input "Pay with Debit (in person) Pin required" at bounding box center [216, 322] width 11 height 11
radio input "true"
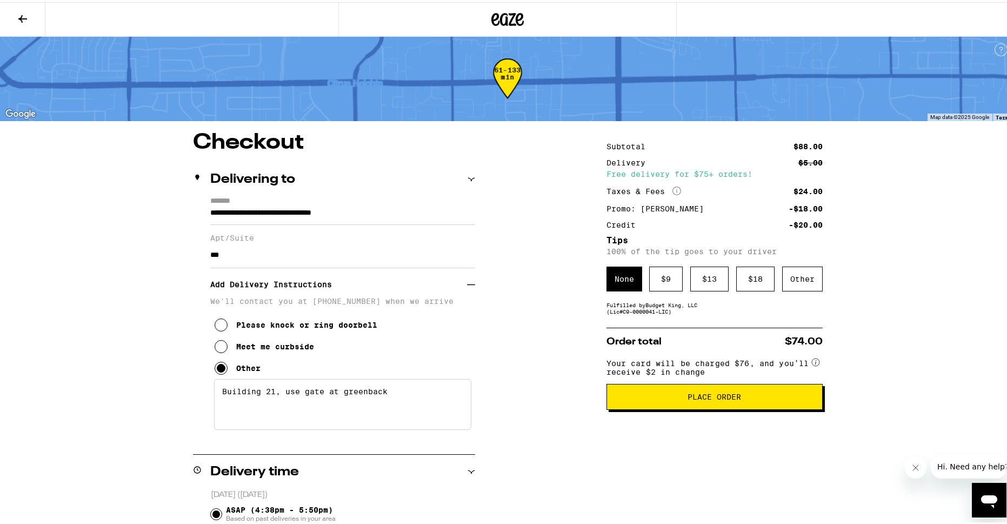
scroll to position [0, 0]
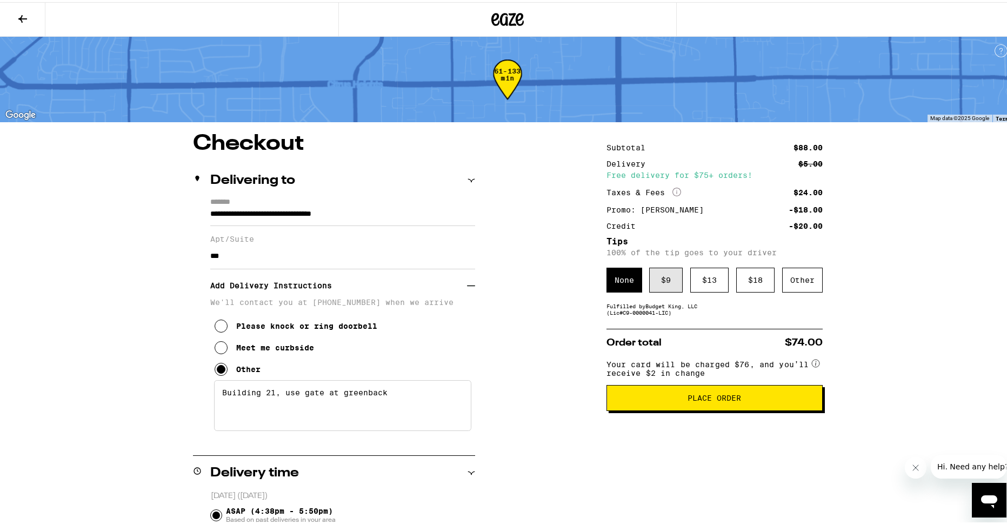
click at [656, 287] on div "$ 9" at bounding box center [666, 277] width 34 height 25
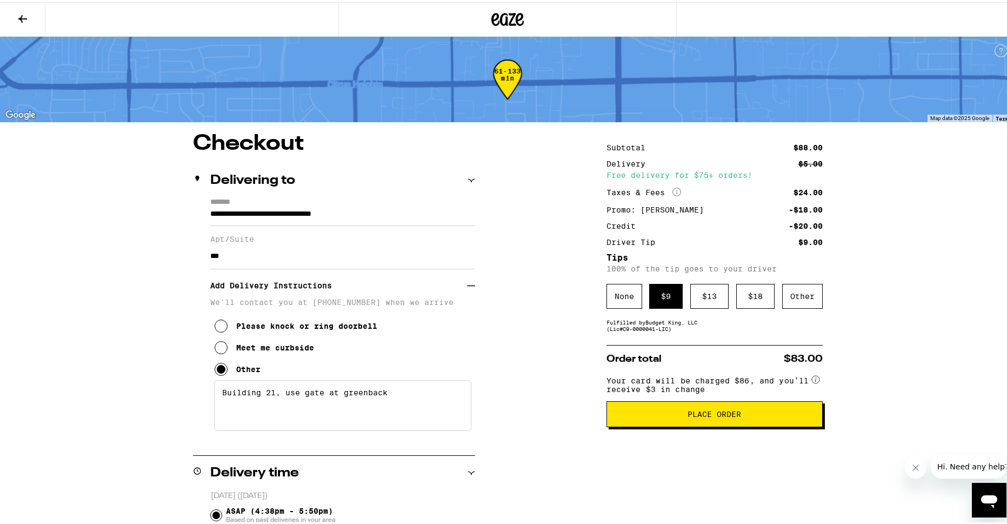
click at [633, 416] on span "Place Order" at bounding box center [715, 412] width 198 height 8
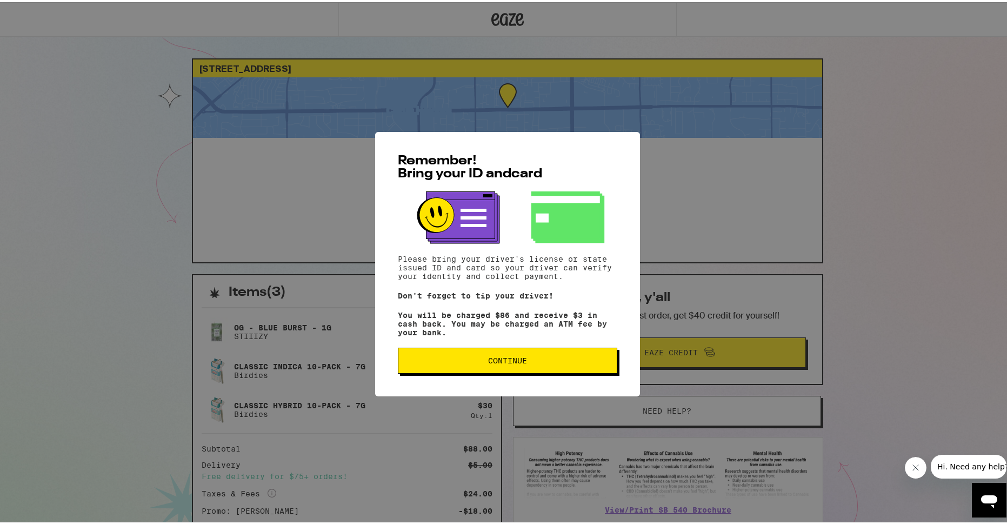
click at [542, 371] on button "Continue" at bounding box center [508, 359] width 220 height 26
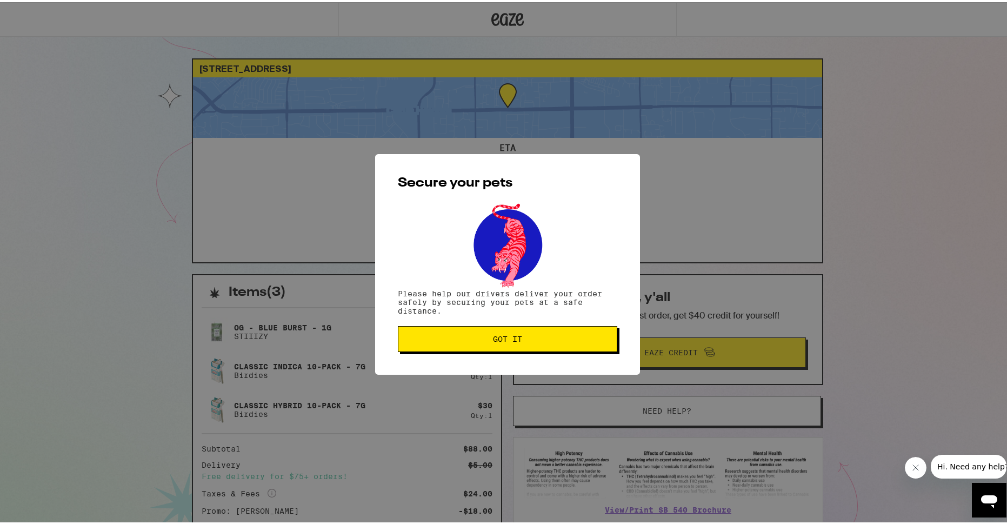
click at [427, 340] on span "Got it" at bounding box center [507, 337] width 201 height 8
